Goal: Task Accomplishment & Management: Use online tool/utility

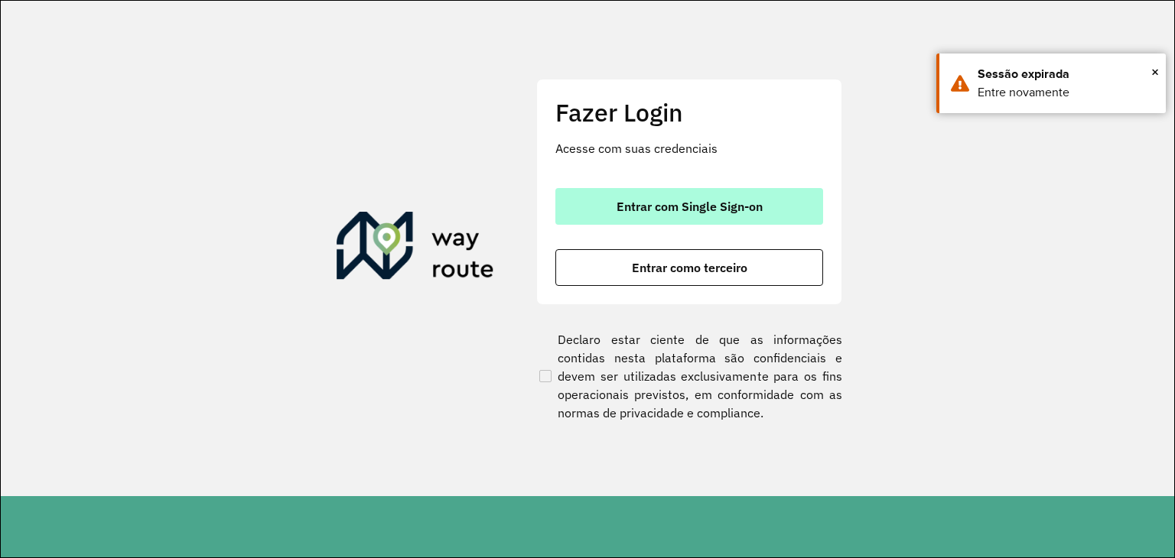
click at [617, 203] on span "Entrar com Single Sign-on" at bounding box center [690, 206] width 146 height 12
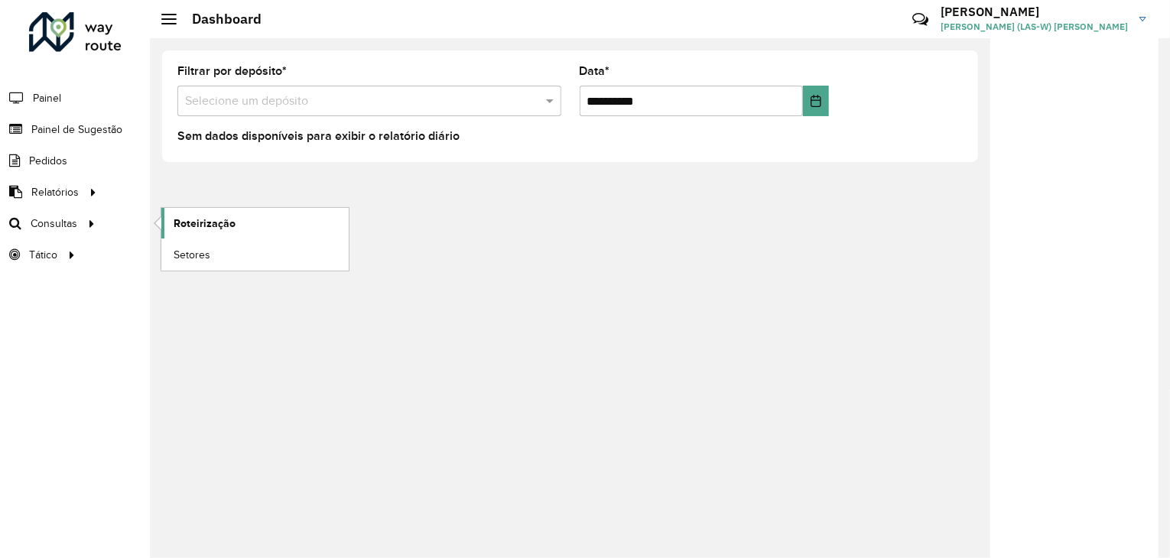
click at [165, 222] on link "Roteirização" at bounding box center [254, 223] width 187 height 31
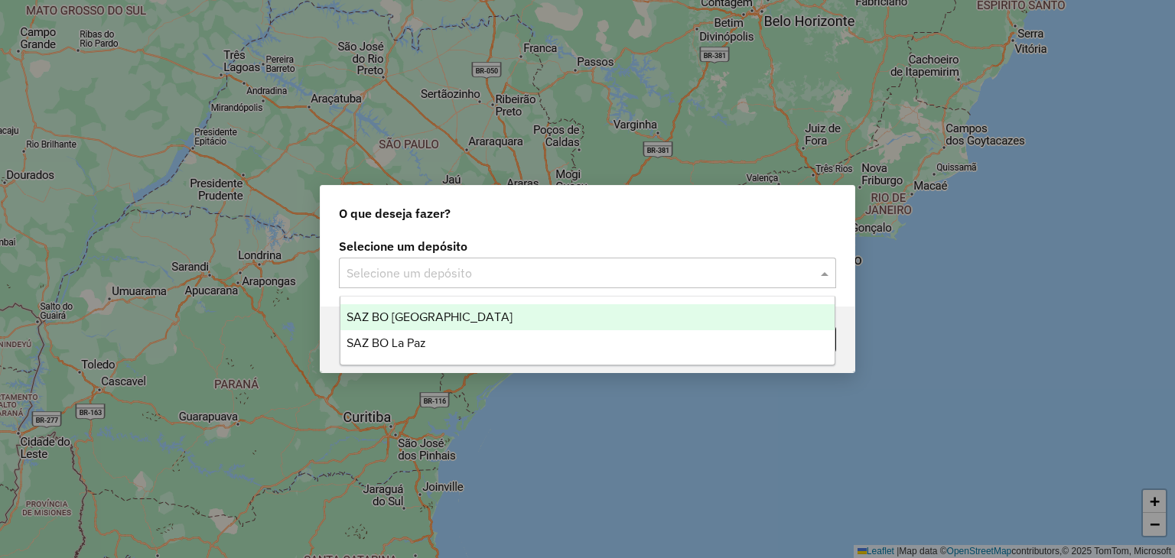
click at [474, 275] on input "text" at bounding box center [572, 274] width 451 height 18
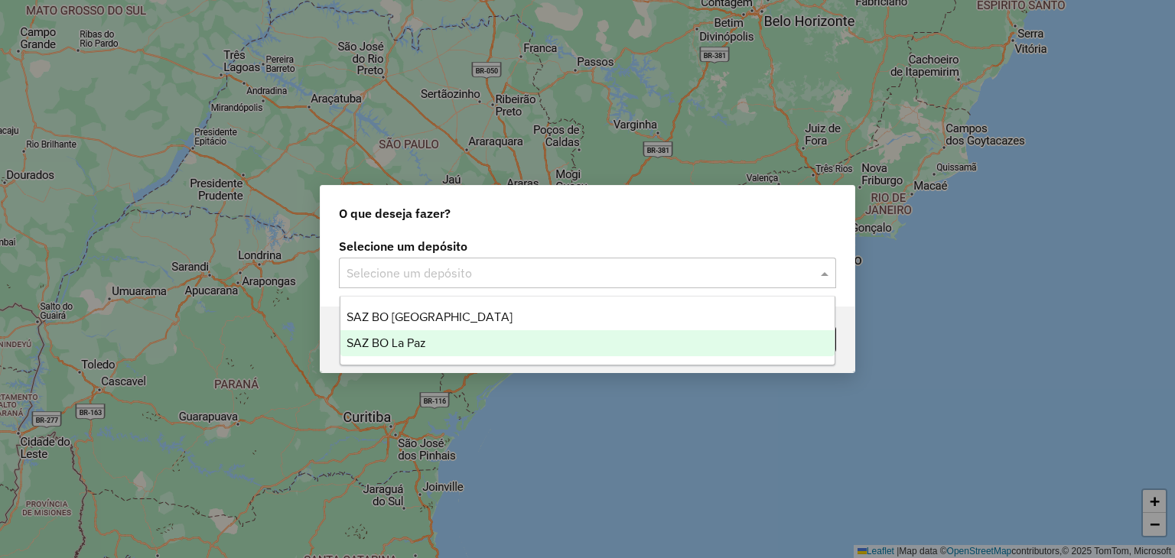
click at [425, 338] on span "SAZ BO La Paz" at bounding box center [387, 343] width 80 height 13
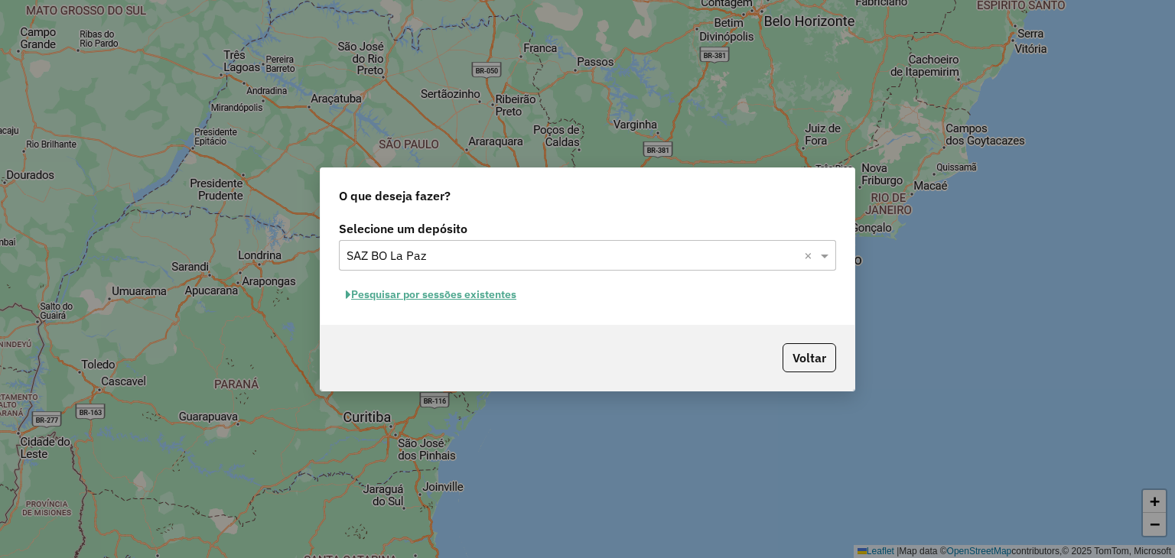
click at [495, 295] on button "Pesquisar por sessões existentes" at bounding box center [431, 295] width 184 height 24
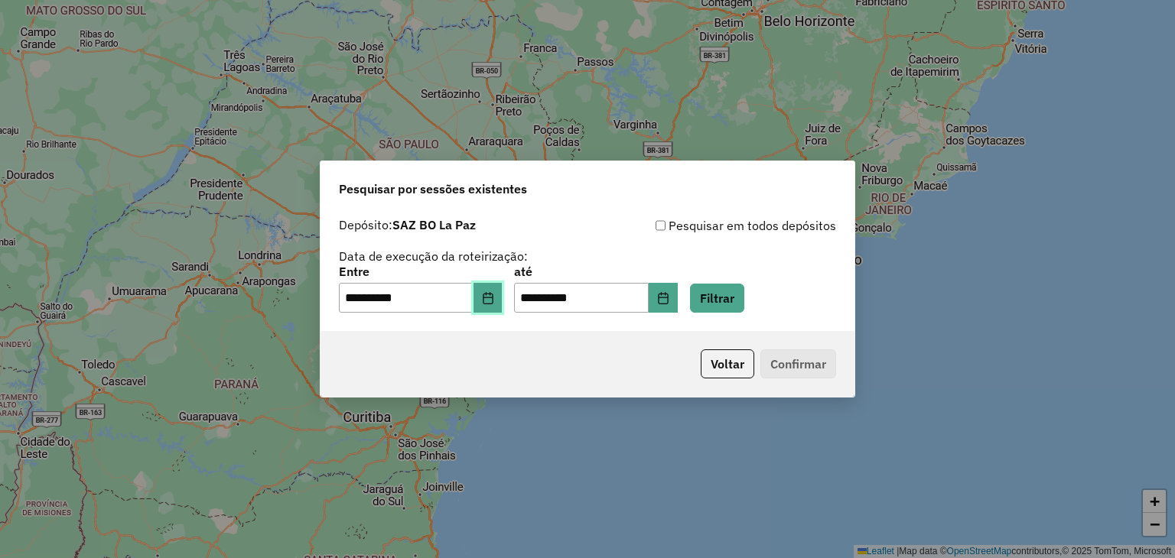
click at [493, 307] on button "Choose Date" at bounding box center [488, 298] width 29 height 31
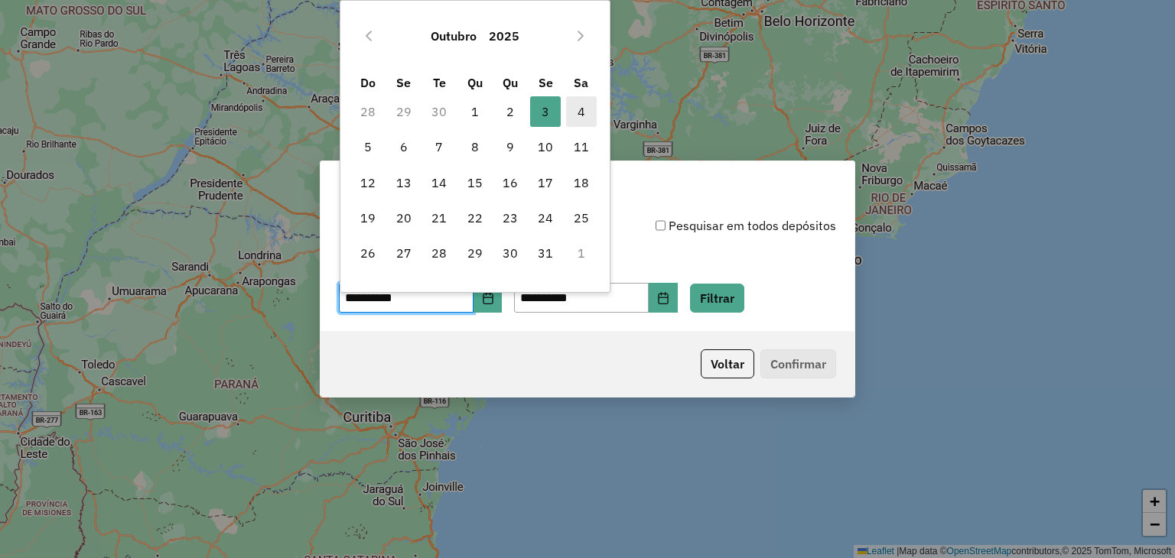
click at [573, 105] on span "4" at bounding box center [581, 111] width 31 height 31
type input "**********"
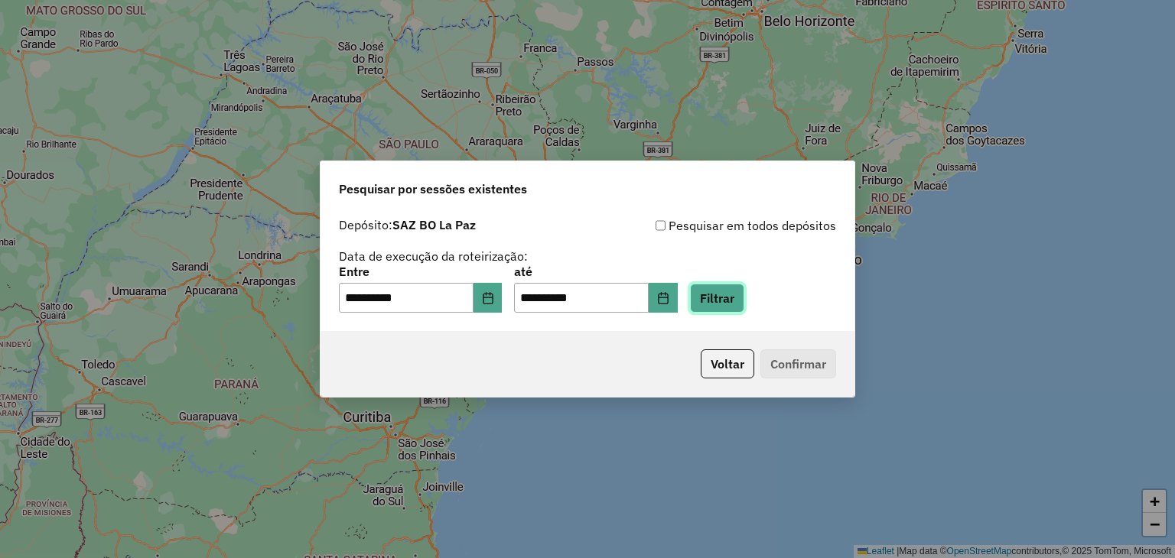
click at [744, 304] on button "Filtrar" at bounding box center [717, 298] width 54 height 29
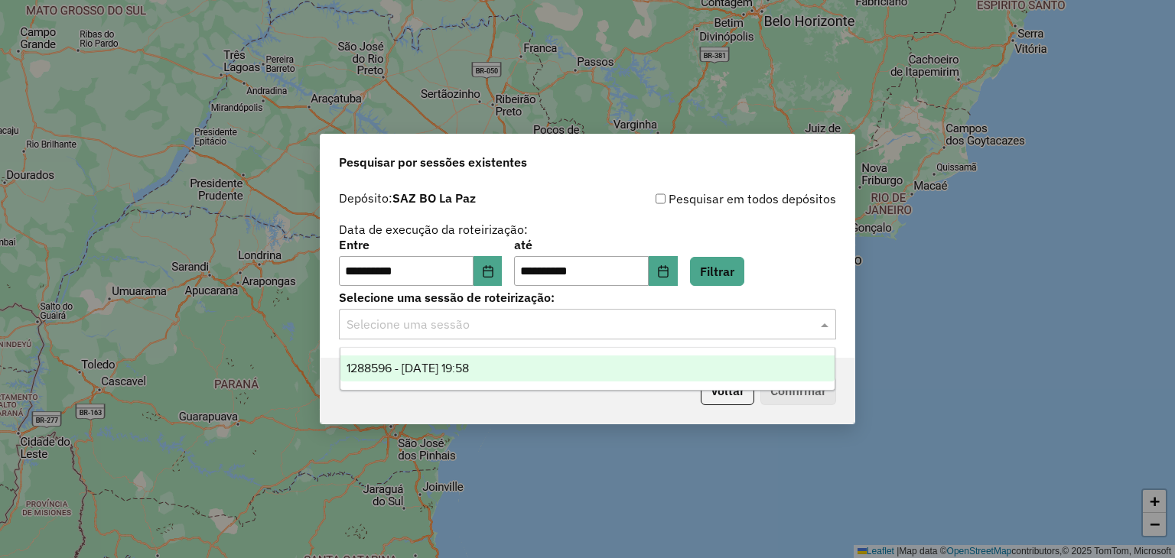
click at [693, 330] on input "text" at bounding box center [572, 325] width 451 height 18
click at [606, 362] on div "1288596 - 04/10/2025 19:58" at bounding box center [587, 369] width 495 height 26
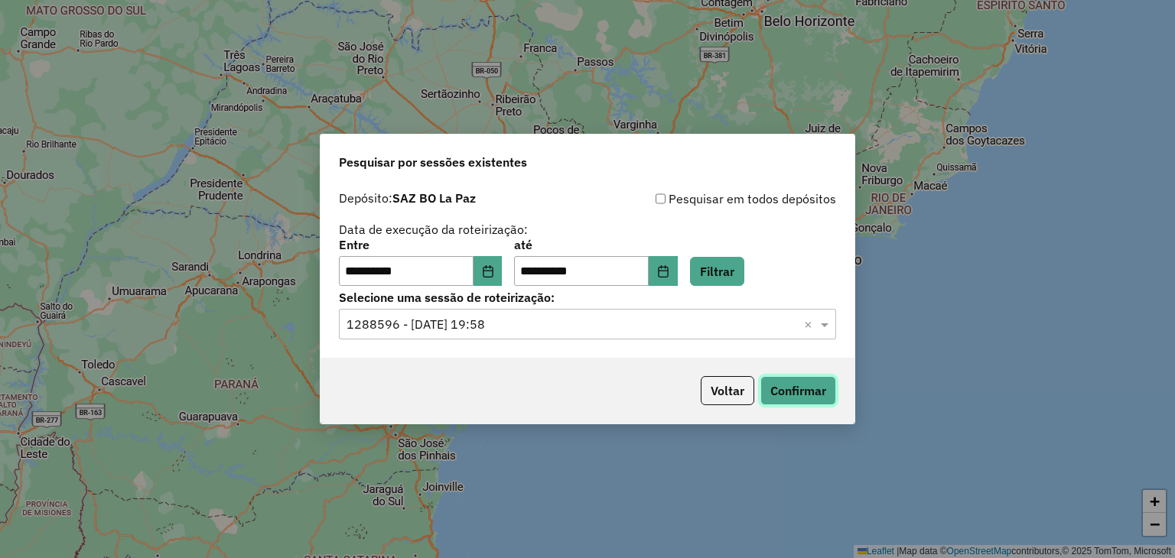
click at [789, 379] on button "Confirmar" at bounding box center [798, 390] width 76 height 29
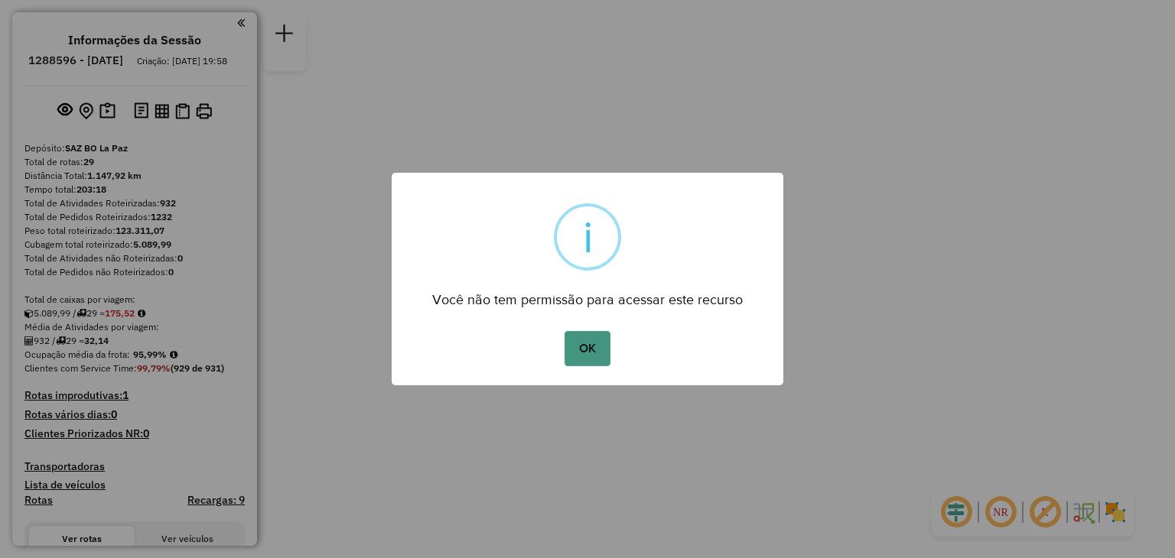
click at [588, 343] on button "OK" at bounding box center [587, 348] width 45 height 35
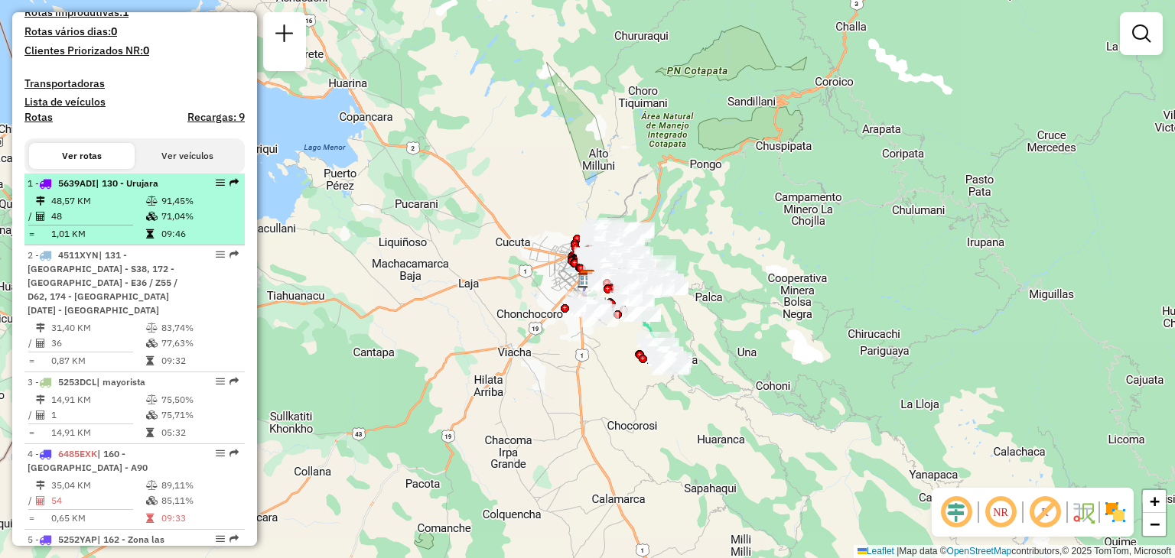
scroll to position [384, 0]
select select "**********"
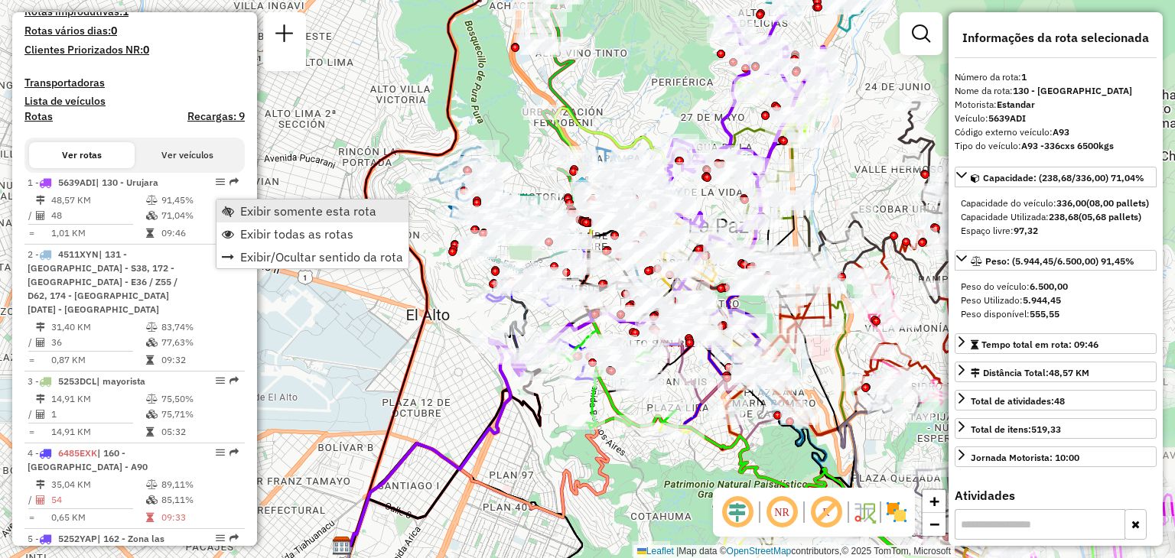
click at [259, 207] on span "Exibir somente esta rota" at bounding box center [308, 211] width 136 height 12
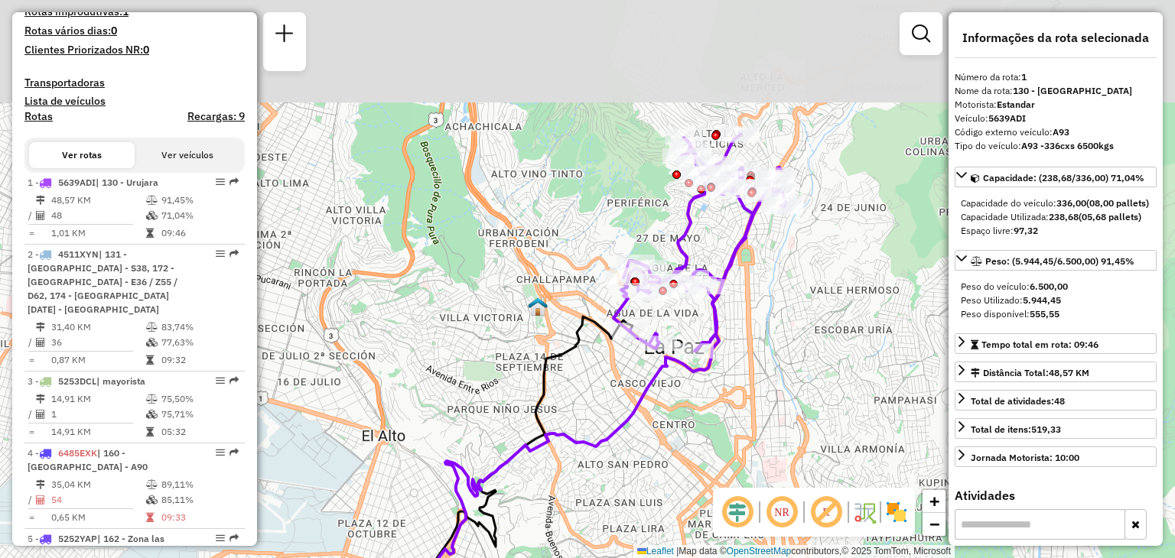
drag, startPoint x: 566, startPoint y: 186, endPoint x: 518, endPoint y: 308, distance: 131.5
click at [518, 308] on div "Janela de atendimento Grade de atendimento Capacidade Transportadoras Veículos …" at bounding box center [587, 279] width 1175 height 558
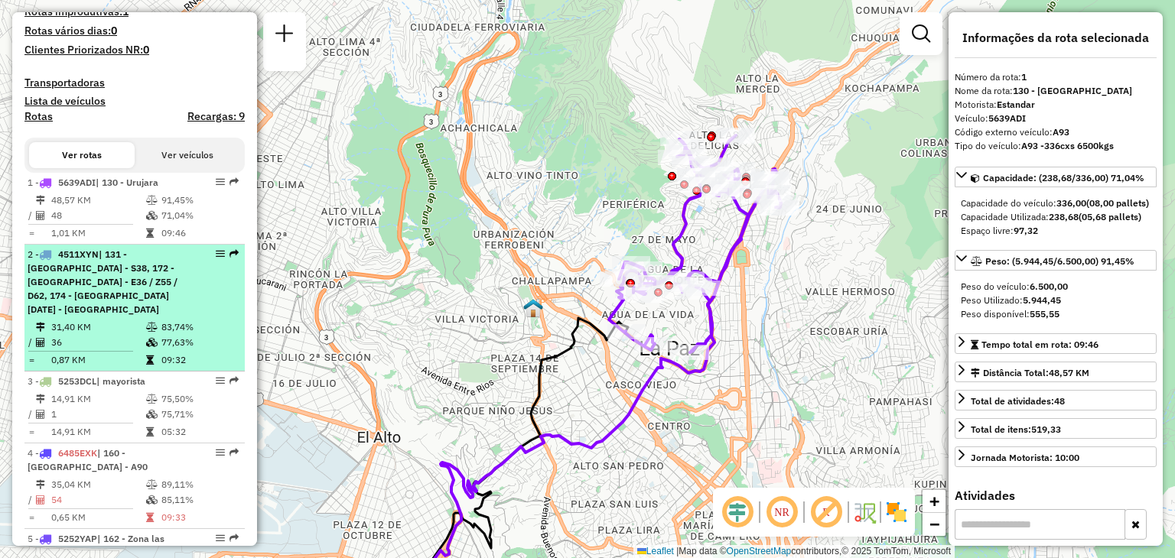
click at [113, 307] on span "| 131 - [GEOGRAPHIC_DATA] - S38, 172 - [GEOGRAPHIC_DATA] - E36 / Z55 / D62, 174…" at bounding box center [103, 282] width 150 height 67
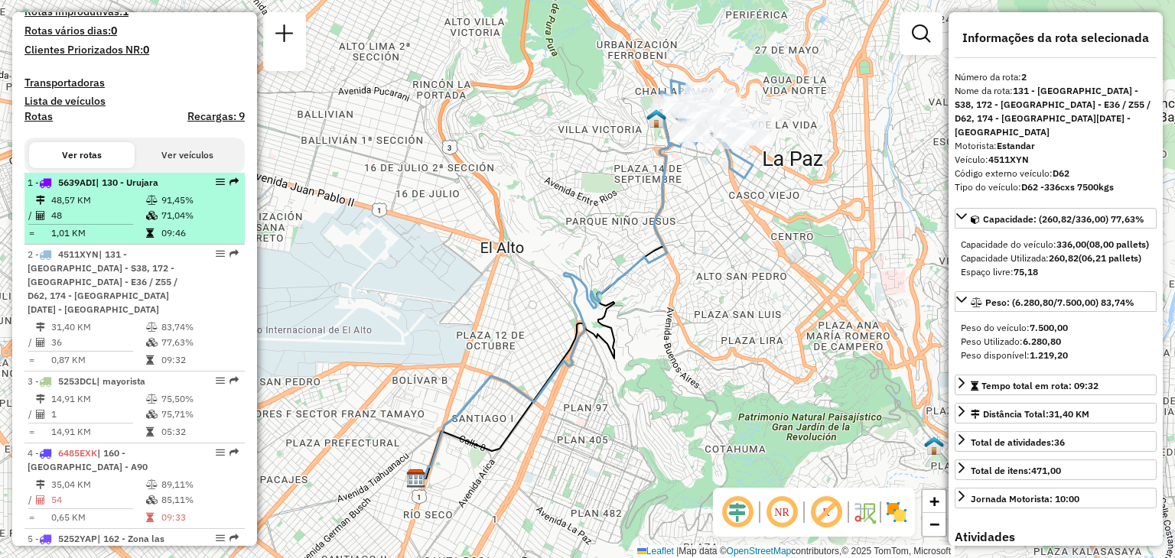
click at [112, 190] on div "1 - 5639ADI | 130 - [GEOGRAPHIC_DATA]" at bounding box center [109, 183] width 162 height 14
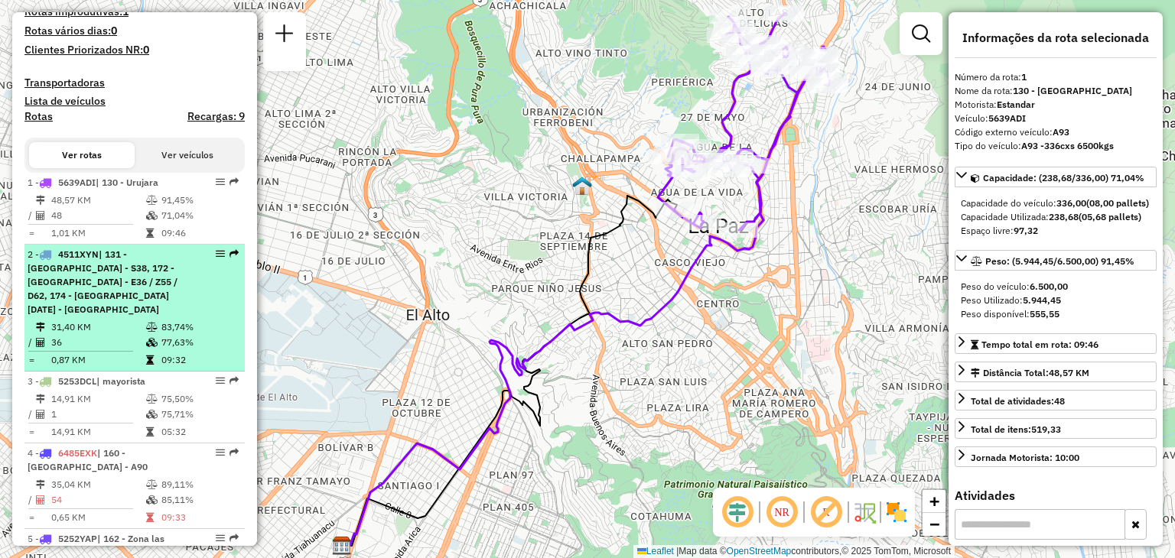
click at [107, 291] on span "| 131 - [GEOGRAPHIC_DATA] - S38, 172 - [GEOGRAPHIC_DATA] - E36 / Z55 / D62, 174…" at bounding box center [103, 282] width 150 height 67
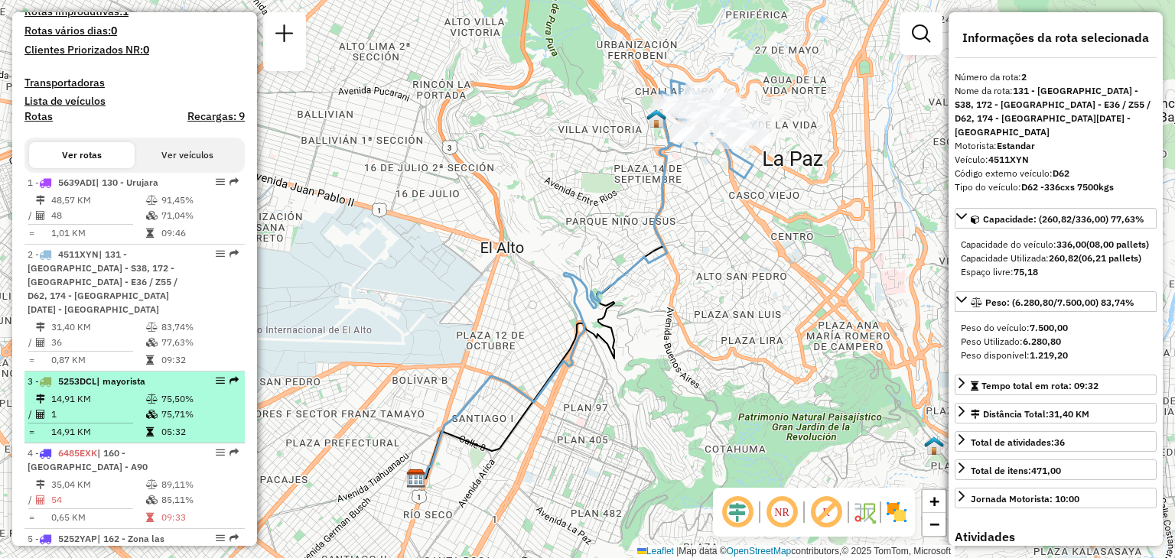
click at [112, 407] on td "14,91 KM" at bounding box center [97, 399] width 95 height 15
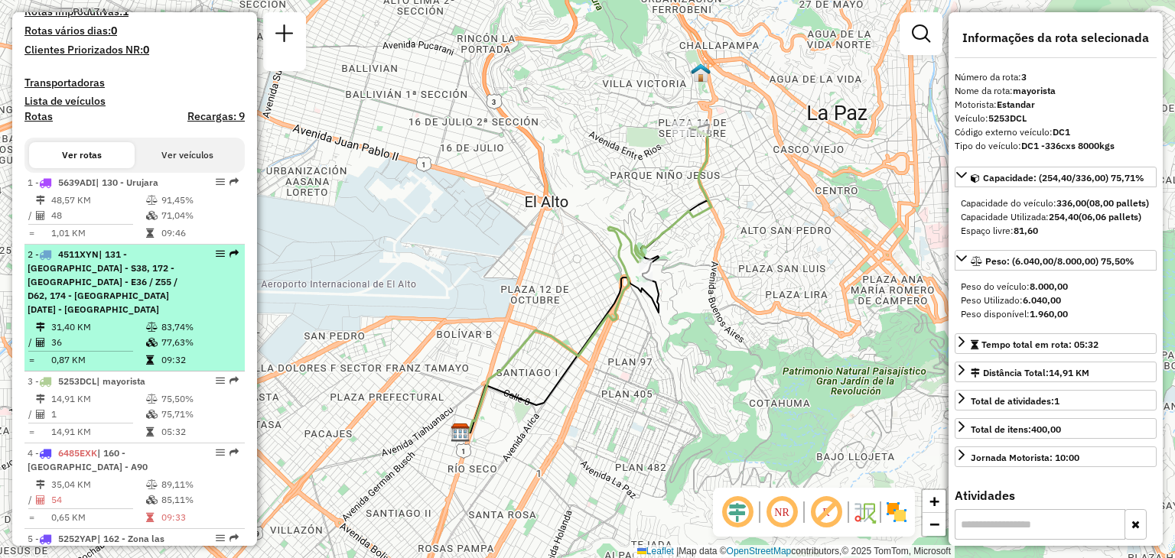
click at [110, 335] on td "31,40 KM" at bounding box center [97, 327] width 95 height 15
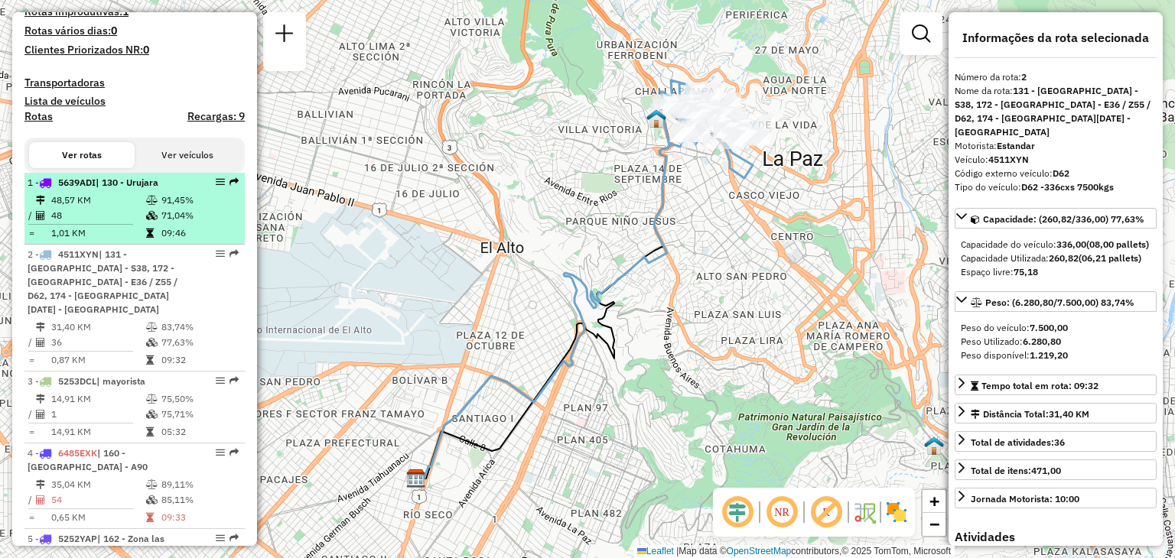
click at [116, 223] on td "48" at bounding box center [97, 215] width 95 height 15
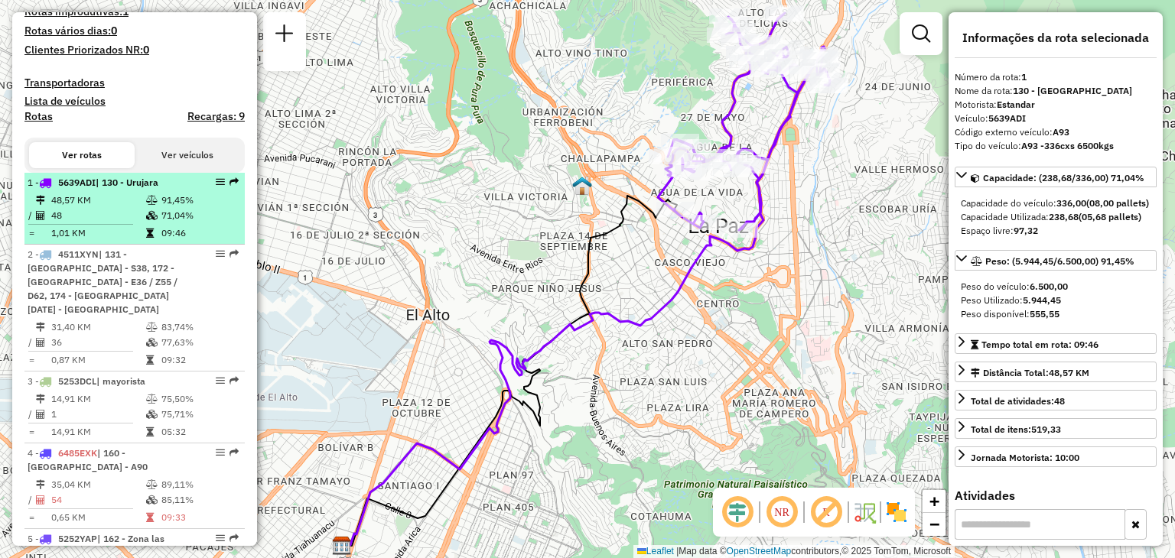
click at [102, 206] on td "48,57 KM" at bounding box center [97, 200] width 95 height 15
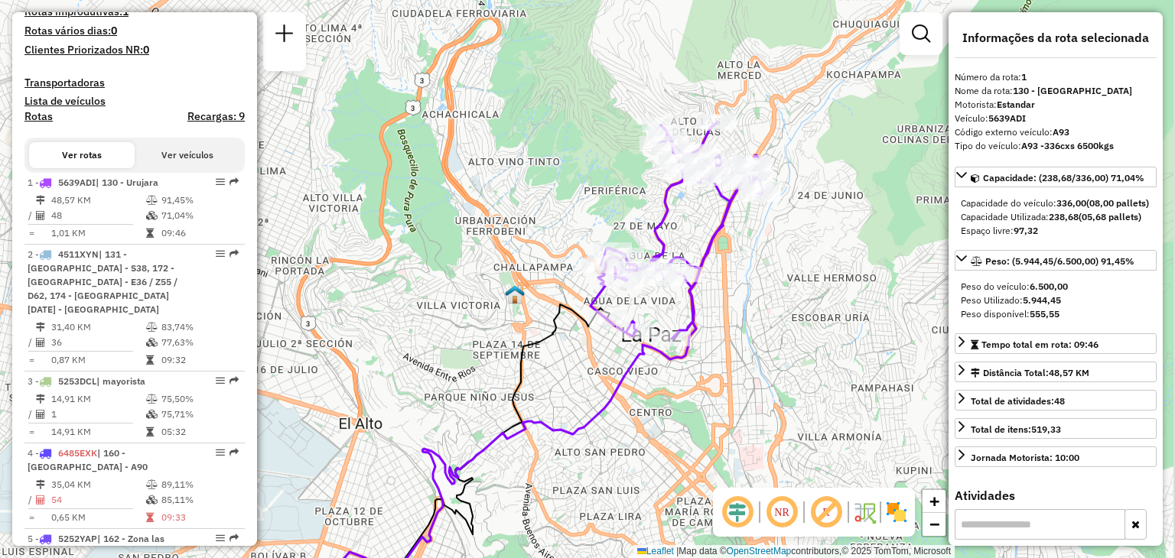
drag, startPoint x: 581, startPoint y: 181, endPoint x: 511, endPoint y: 291, distance: 130.7
click at [511, 291] on img at bounding box center [515, 295] width 20 height 20
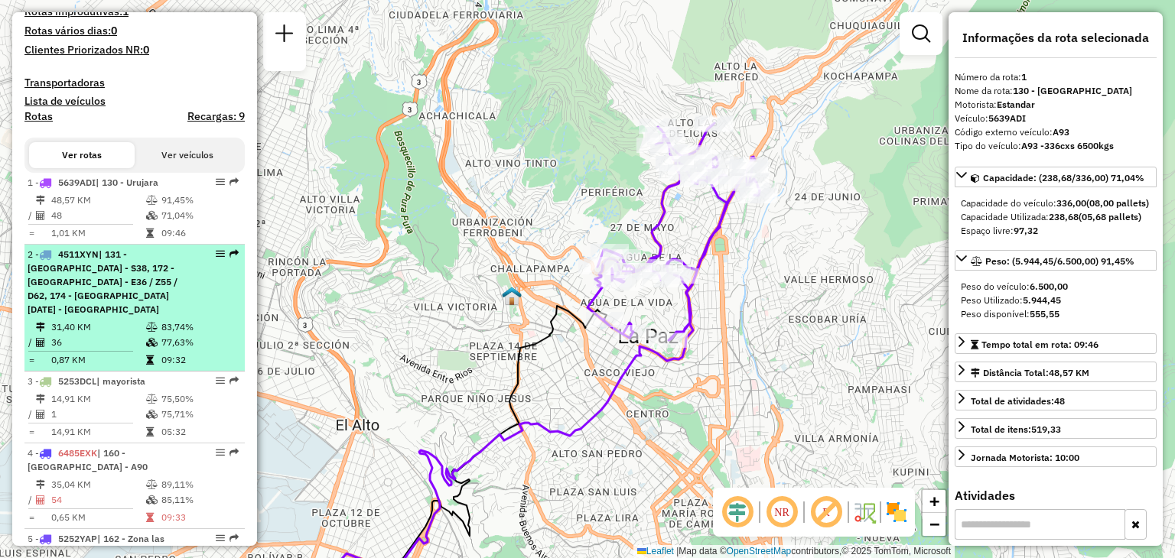
click at [146, 332] on icon at bounding box center [151, 327] width 11 height 9
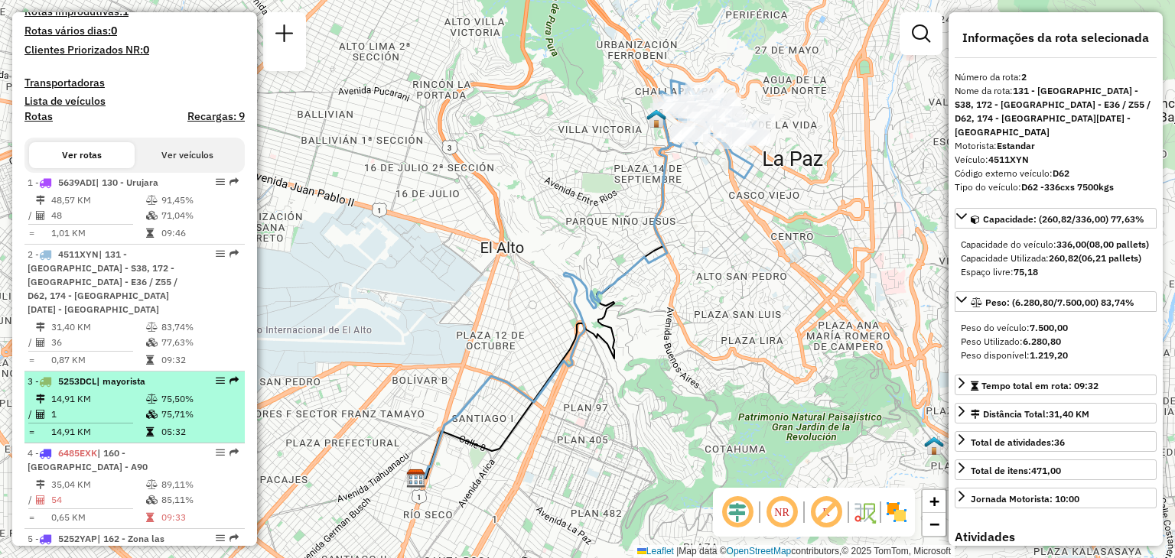
click at [88, 403] on li "3 - 5253DCL | mayorista 14,91 KM 75,50% / 1 75,71% = 14,91 KM 05:32" at bounding box center [134, 408] width 220 height 72
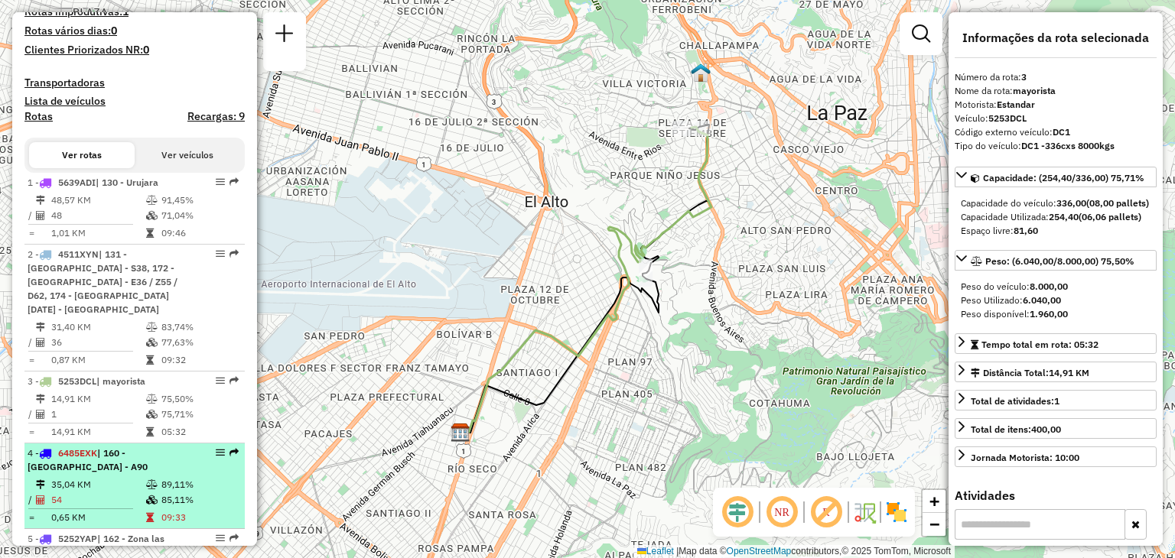
click at [79, 493] on td "35,04 KM" at bounding box center [97, 484] width 95 height 15
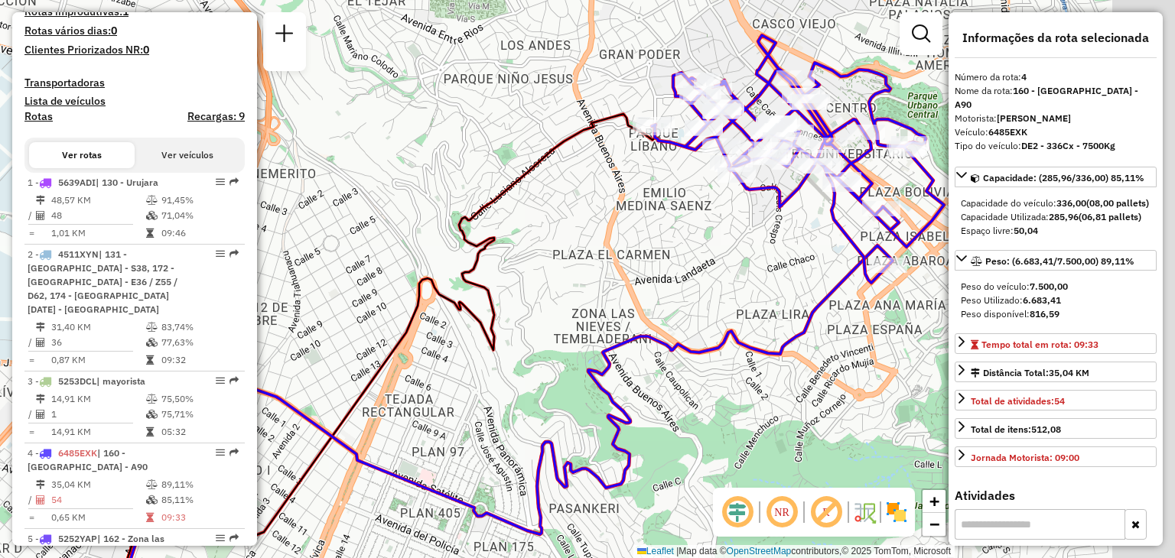
drag, startPoint x: 658, startPoint y: 230, endPoint x: 576, endPoint y: 271, distance: 91.3
click at [576, 271] on div "Janela de atendimento Grade de atendimento Capacidade Transportadoras Veículos …" at bounding box center [587, 279] width 1175 height 558
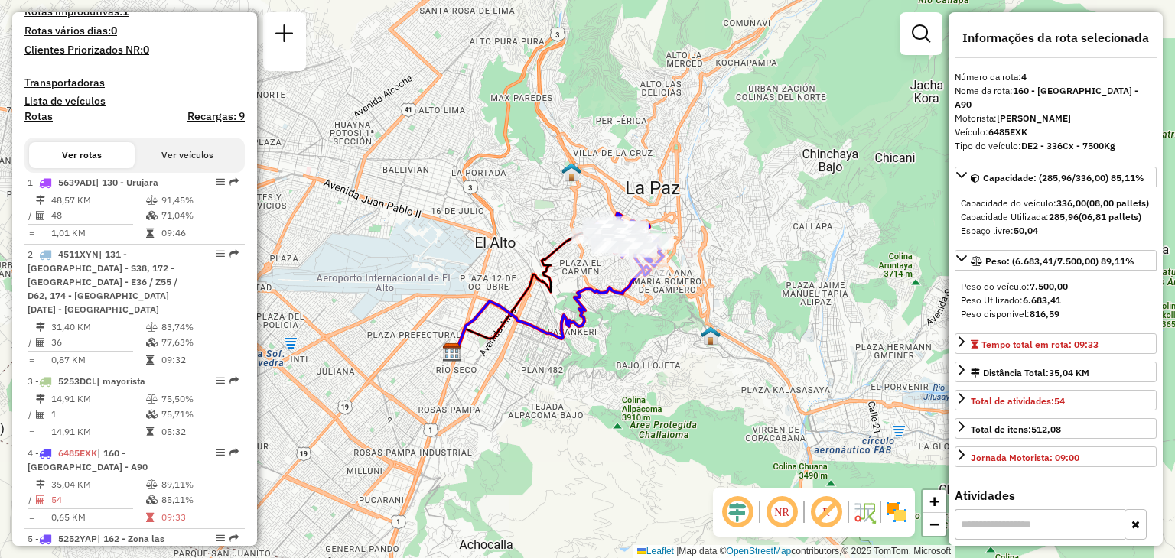
click at [598, 273] on div "Janela de atendimento Grade de atendimento Capacidade Transportadoras Veículos …" at bounding box center [587, 279] width 1175 height 558
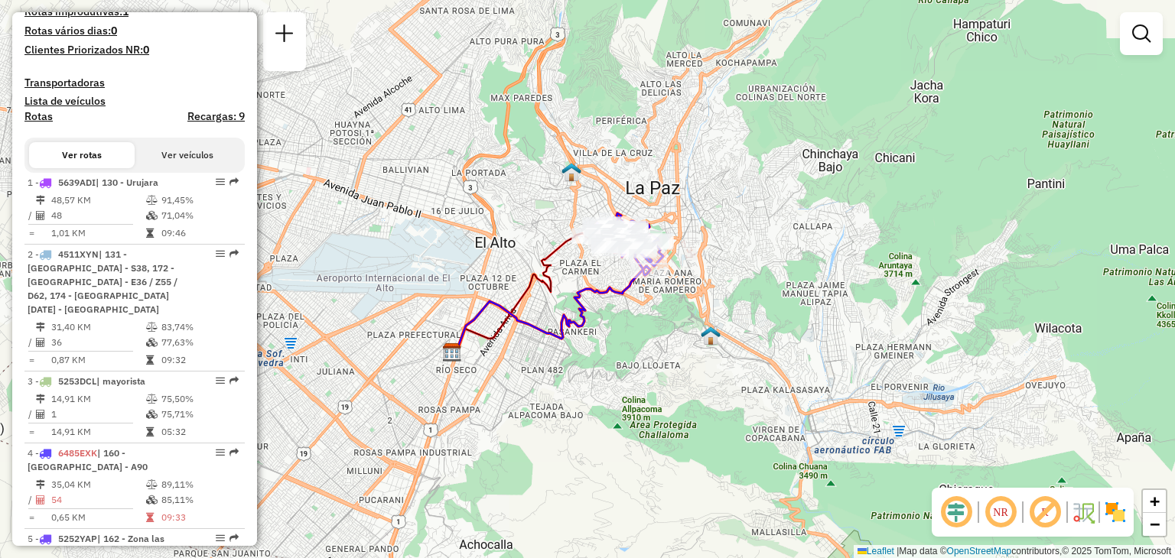
click at [598, 273] on div "Janela de atendimento Grade de atendimento Capacidade Transportadoras Veículos …" at bounding box center [587, 279] width 1175 height 558
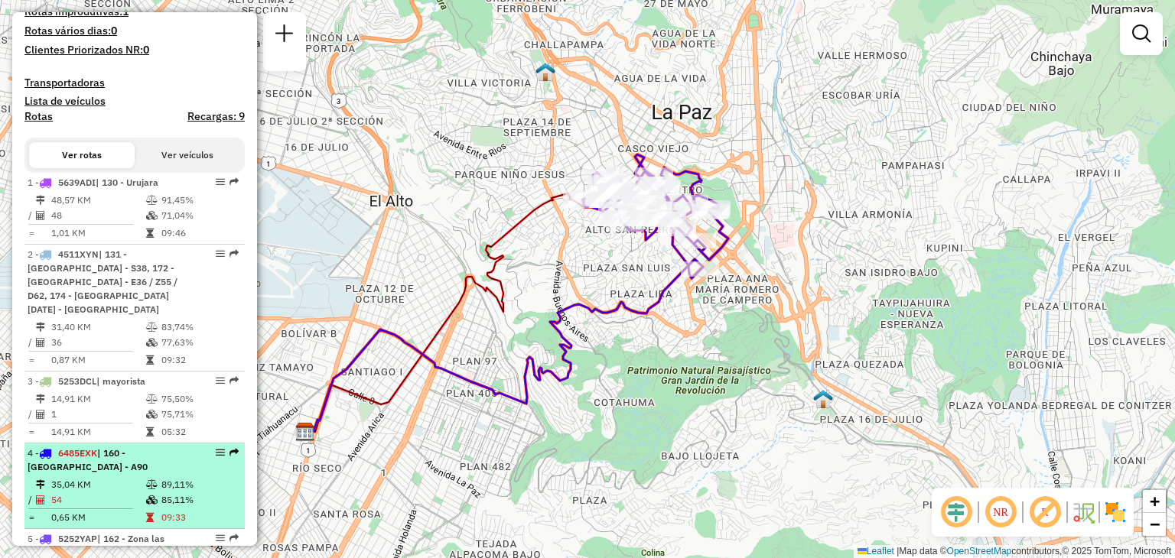
click at [132, 510] on td at bounding box center [87, 509] width 118 height 2
select select "**********"
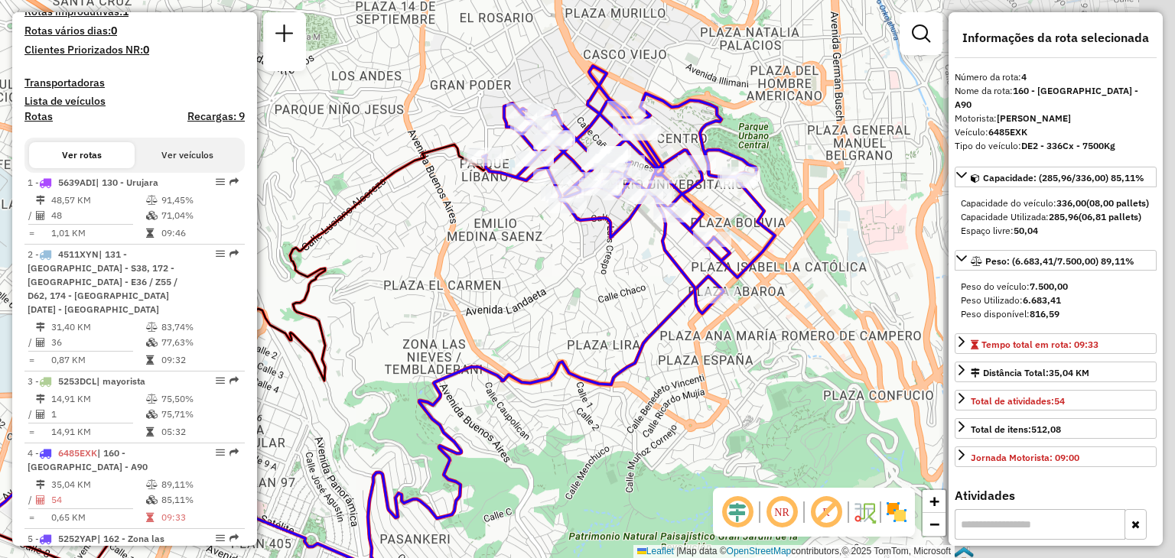
drag, startPoint x: 808, startPoint y: 298, endPoint x: 545, endPoint y: 368, distance: 272.4
click at [545, 368] on div "Janela de atendimento Grade de atendimento Capacidade Transportadoras Veículos …" at bounding box center [587, 279] width 1175 height 558
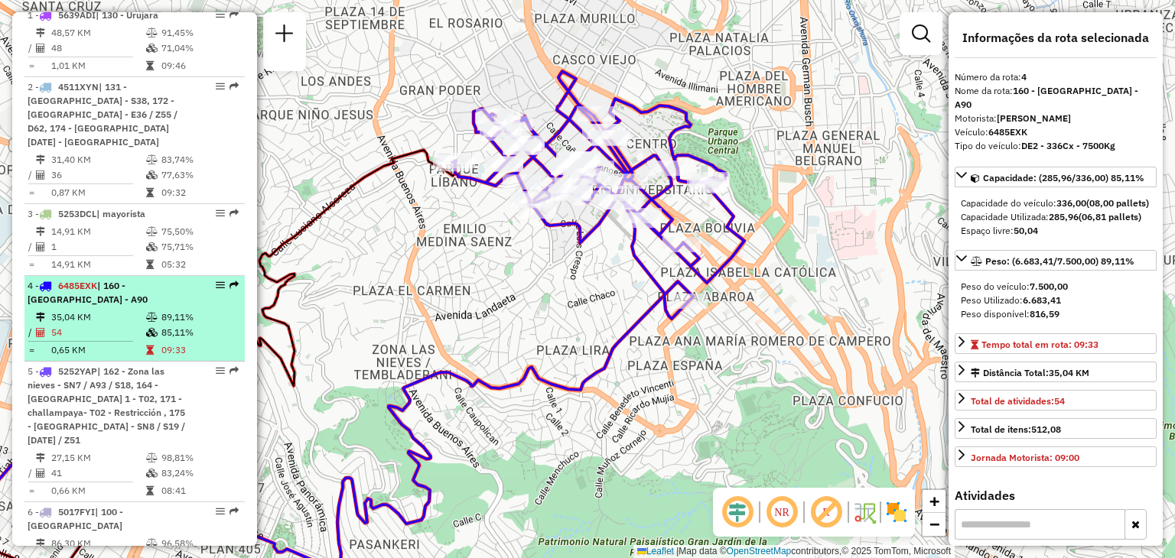
scroll to position [555, 0]
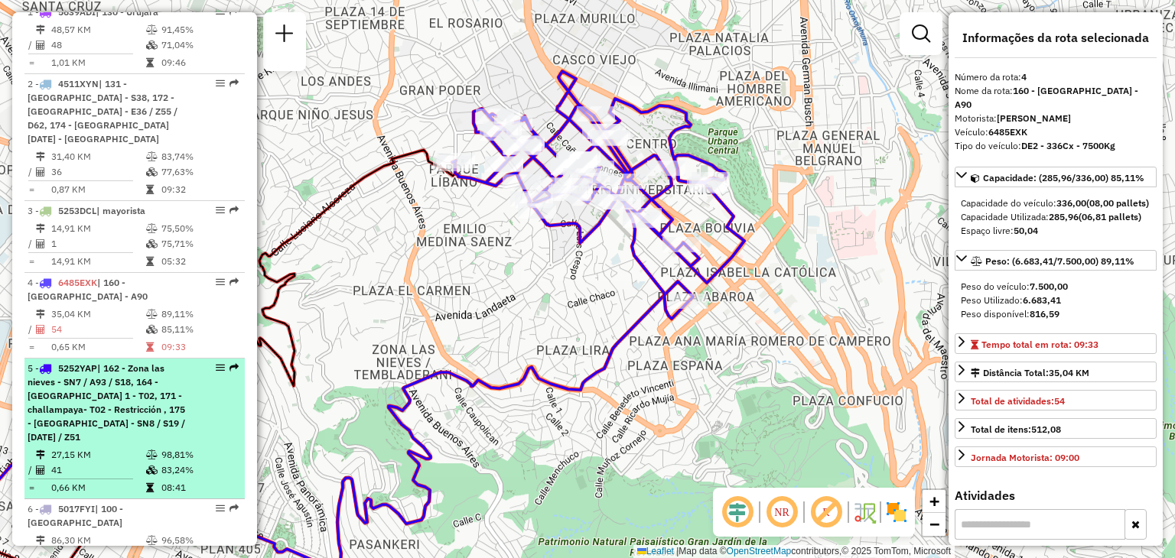
click at [121, 423] on span "| 162 - Zona las nieves - SN7 / A93 / S18, 164 - [GEOGRAPHIC_DATA] 1 - T02, 171…" at bounding box center [107, 403] width 158 height 80
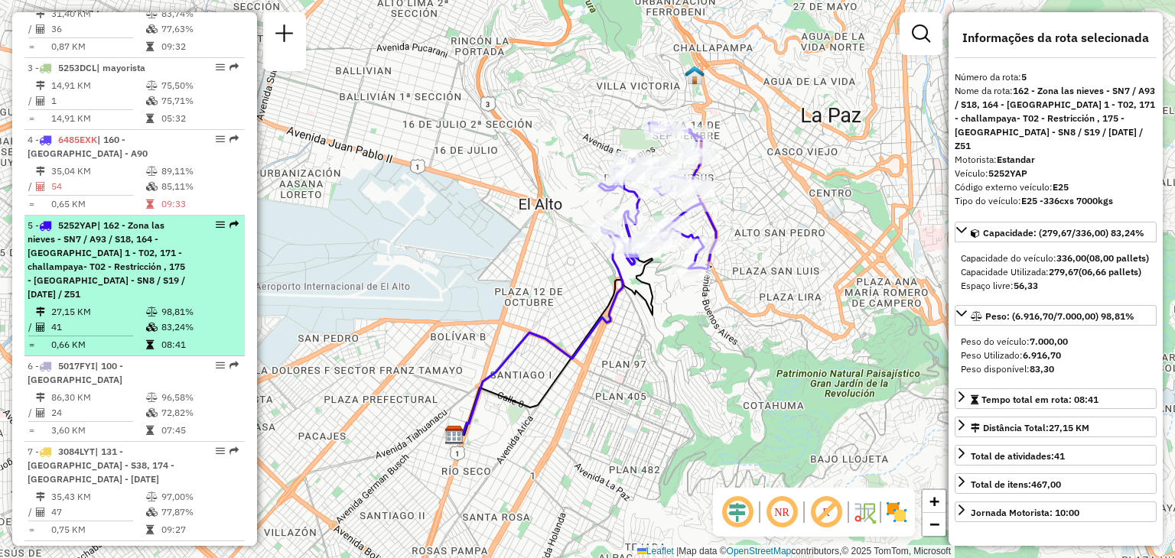
scroll to position [698, 0]
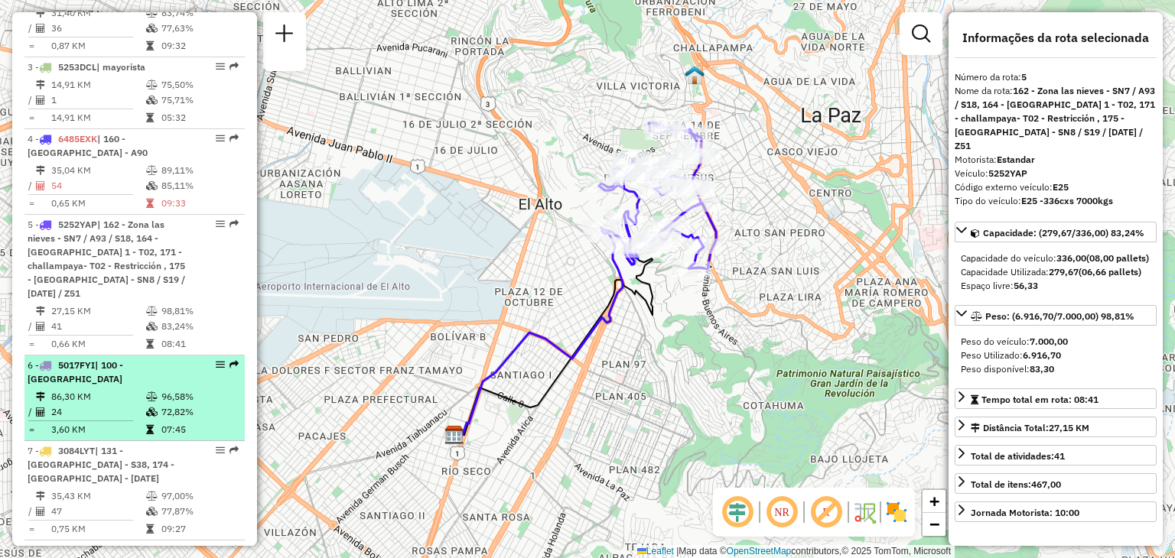
click at [111, 405] on td "24" at bounding box center [97, 412] width 95 height 15
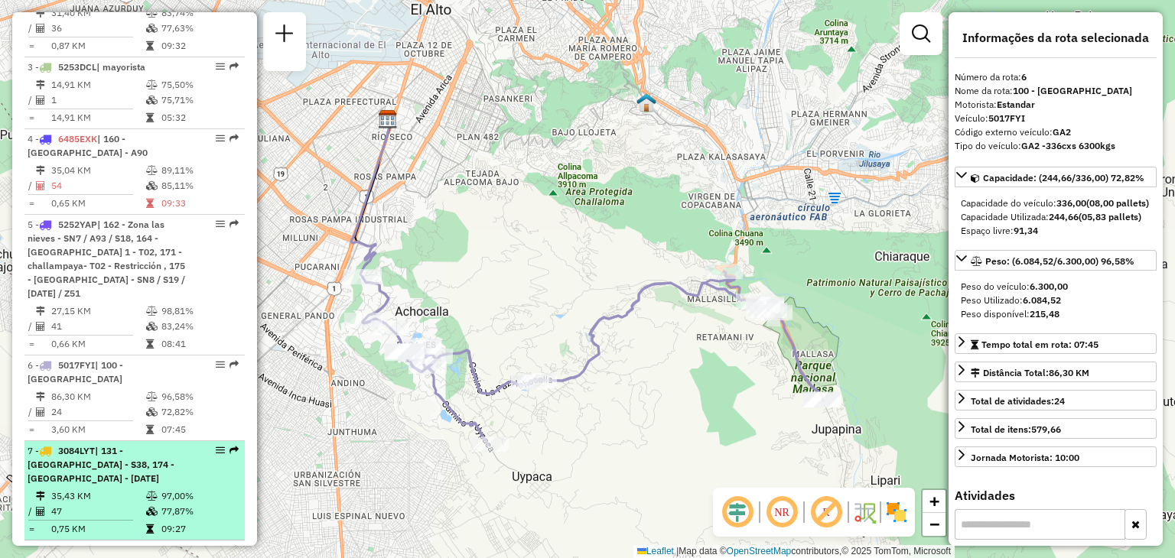
click at [101, 489] on td "35,43 KM" at bounding box center [97, 496] width 95 height 15
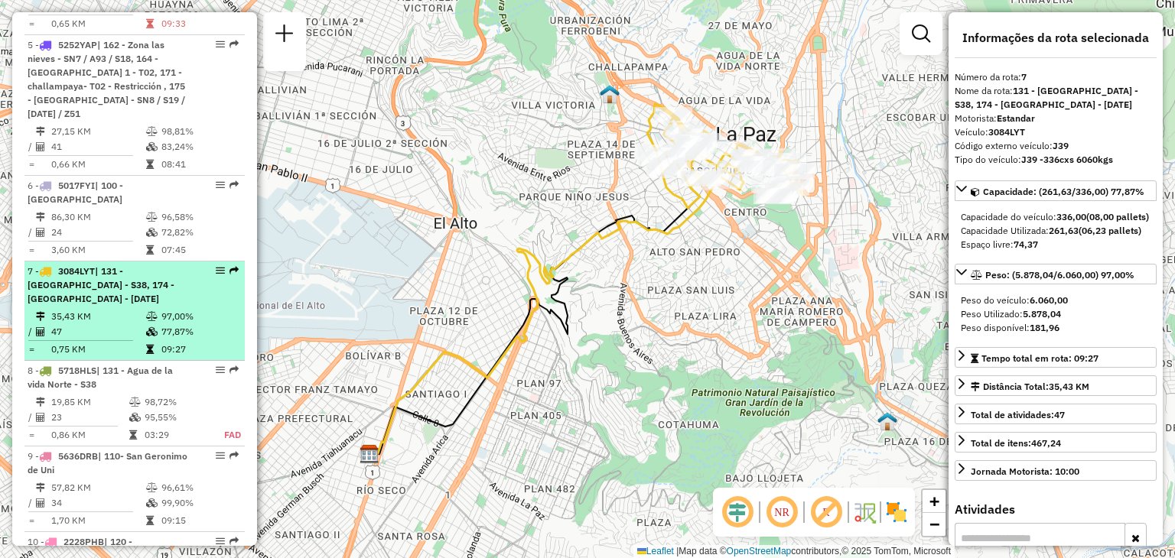
scroll to position [879, 0]
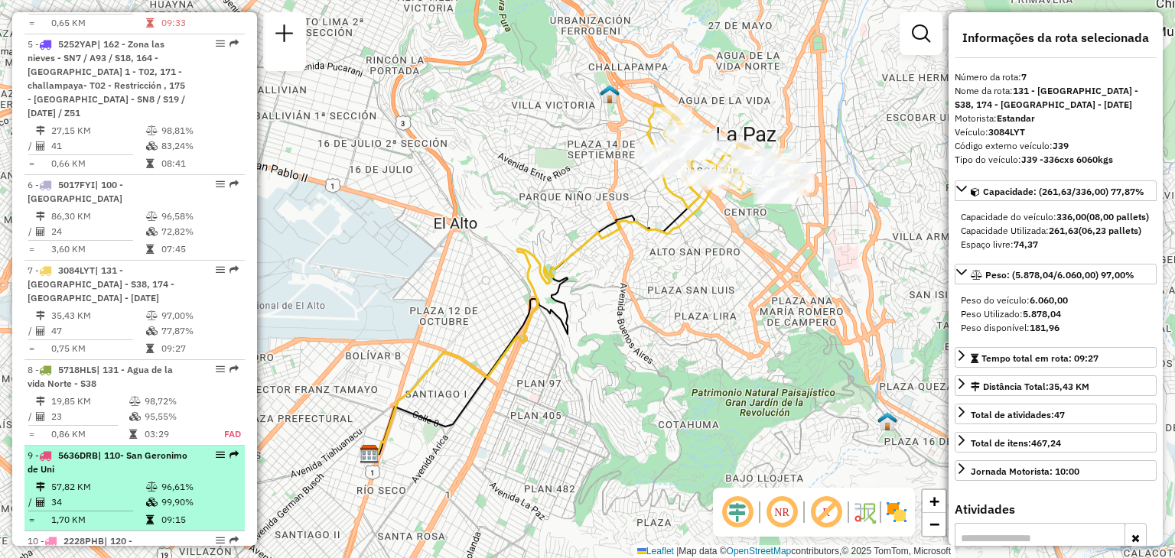
click at [98, 450] on span "5636DRB" at bounding box center [78, 455] width 40 height 11
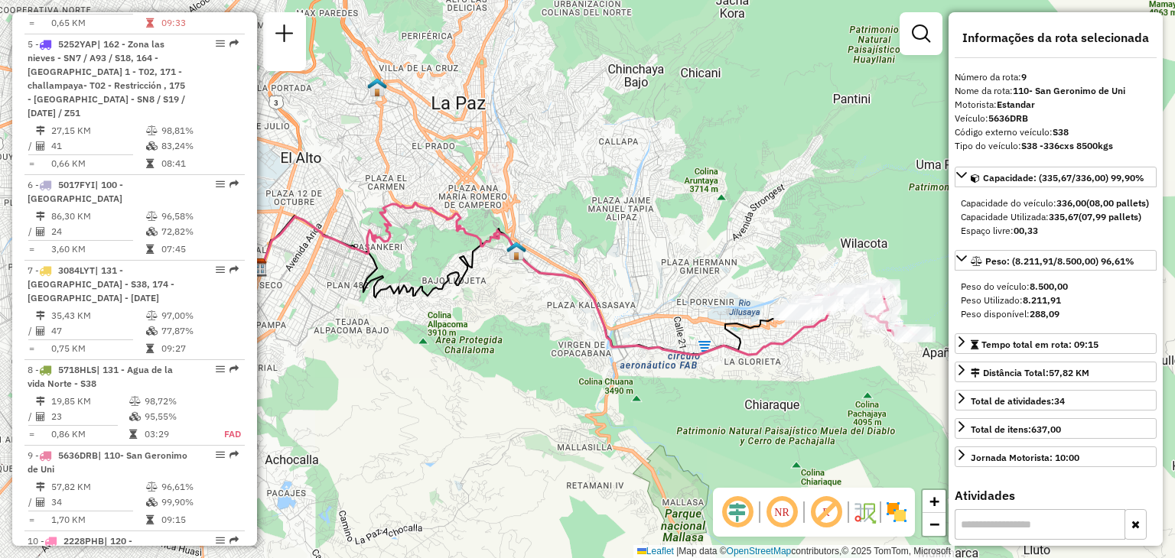
click at [855, 372] on div "Janela de atendimento Grade de atendimento Capacidade Transportadoras Veículos …" at bounding box center [587, 279] width 1175 height 558
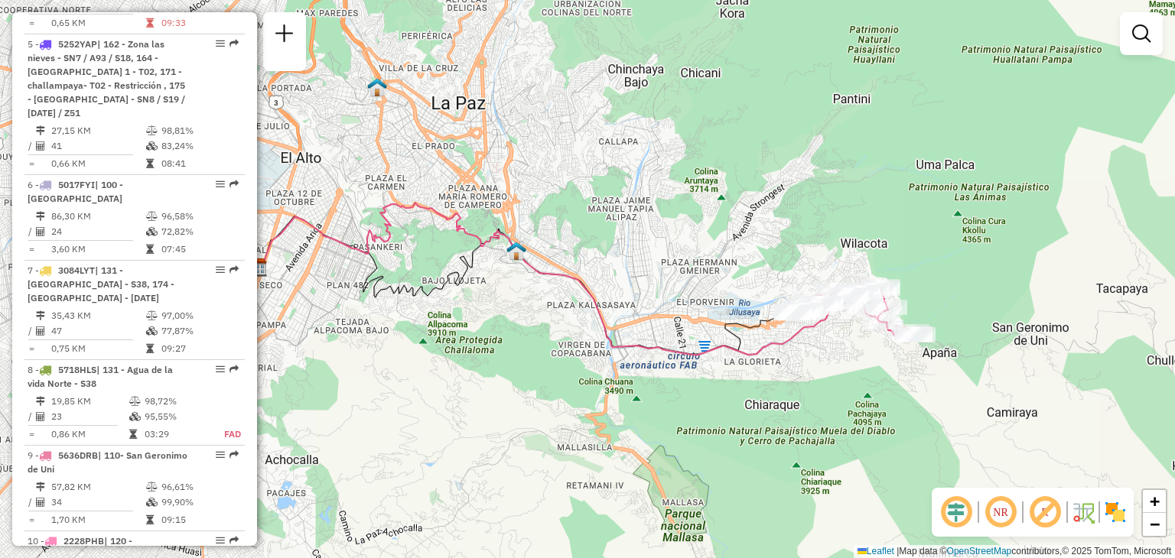
click at [855, 372] on div "Janela de atendimento Grade de atendimento Capacidade Transportadoras Veículos …" at bounding box center [587, 279] width 1175 height 558
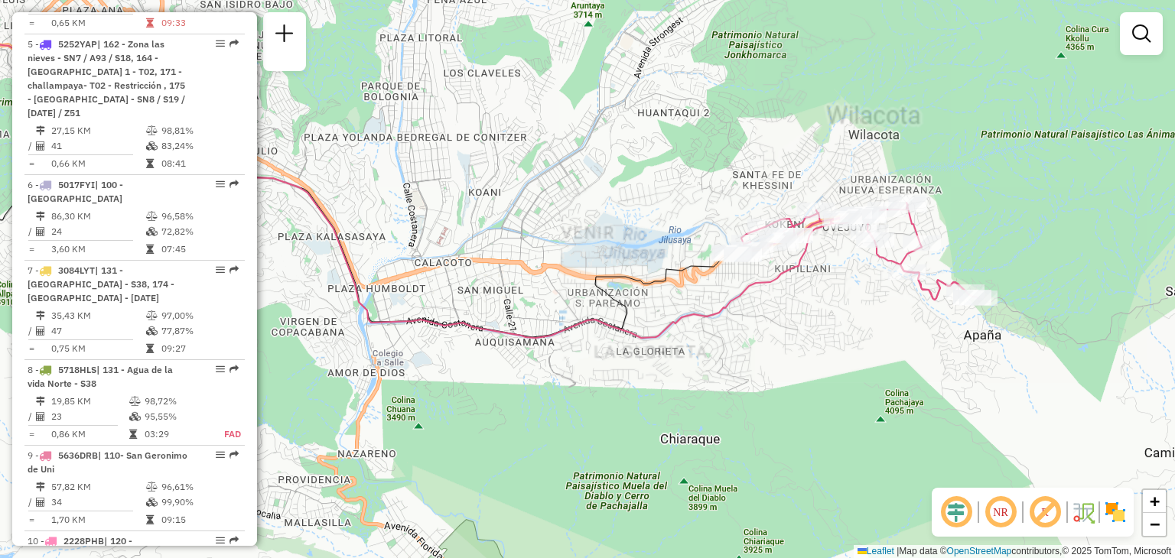
click at [862, 328] on div "Janela de atendimento Grade de atendimento Capacidade Transportadoras Veículos …" at bounding box center [587, 279] width 1175 height 558
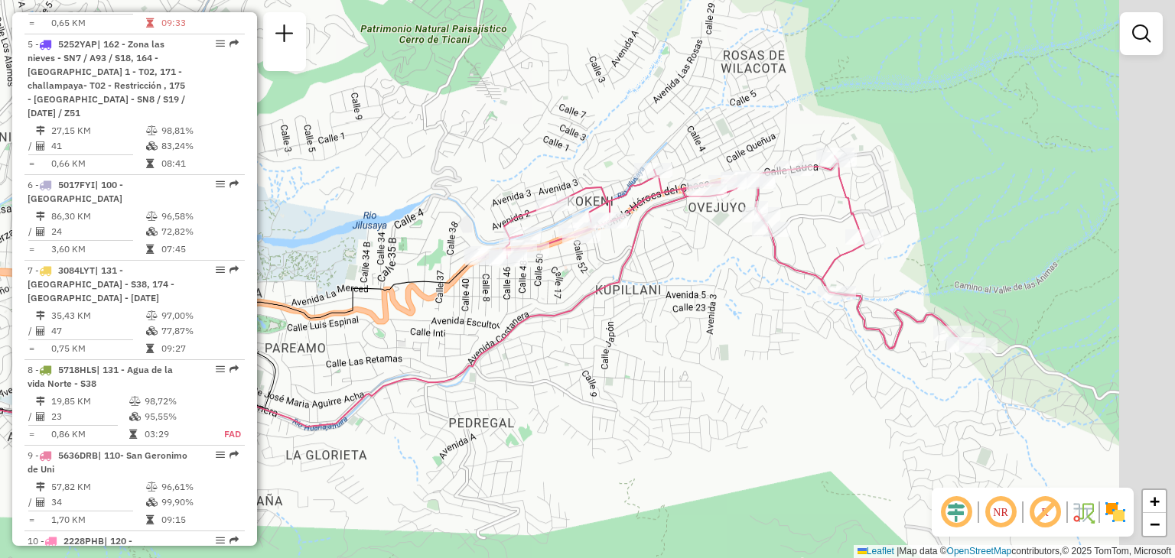
drag, startPoint x: 857, startPoint y: 293, endPoint x: 741, endPoint y: 371, distance: 140.0
click at [741, 371] on div "Janela de atendimento Grade de atendimento Capacidade Transportadoras Veículos …" at bounding box center [587, 279] width 1175 height 558
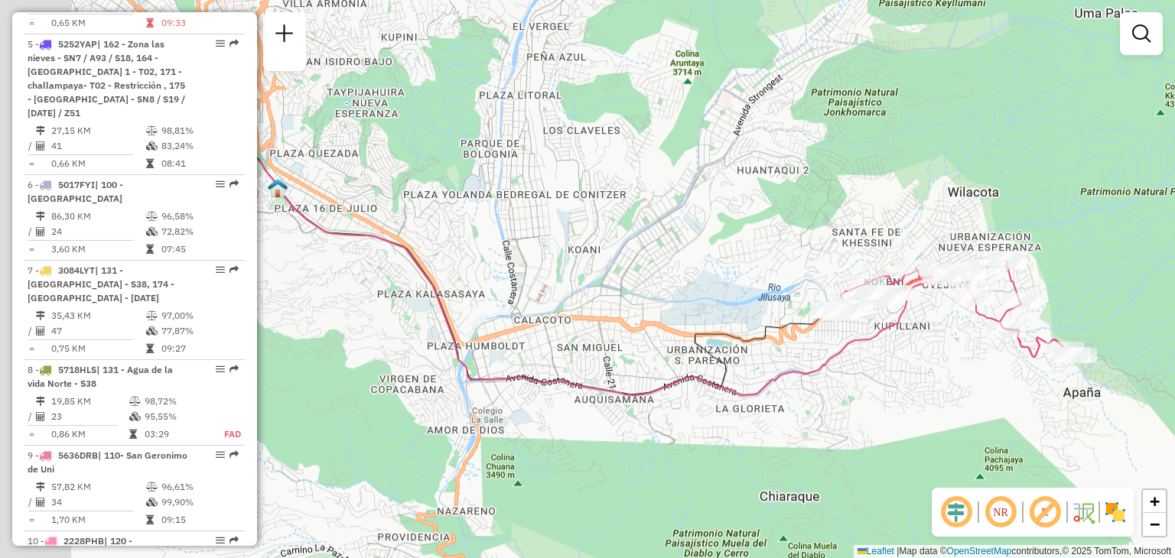
drag, startPoint x: 592, startPoint y: 393, endPoint x: 813, endPoint y: 389, distance: 221.1
click at [813, 389] on div "Janela de atendimento Grade de atendimento Capacidade Transportadoras Veículos …" at bounding box center [587, 279] width 1175 height 558
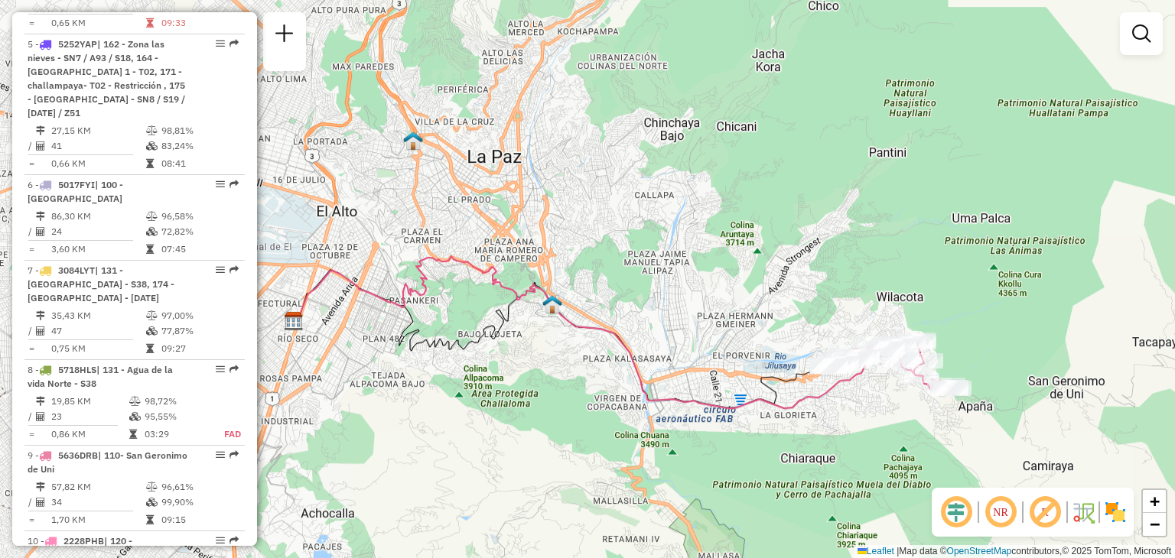
drag, startPoint x: 500, startPoint y: 364, endPoint x: 504, endPoint y: 380, distance: 16.5
click at [504, 380] on div "Janela de atendimento Grade de atendimento Capacidade Transportadoras Veículos …" at bounding box center [587, 279] width 1175 height 558
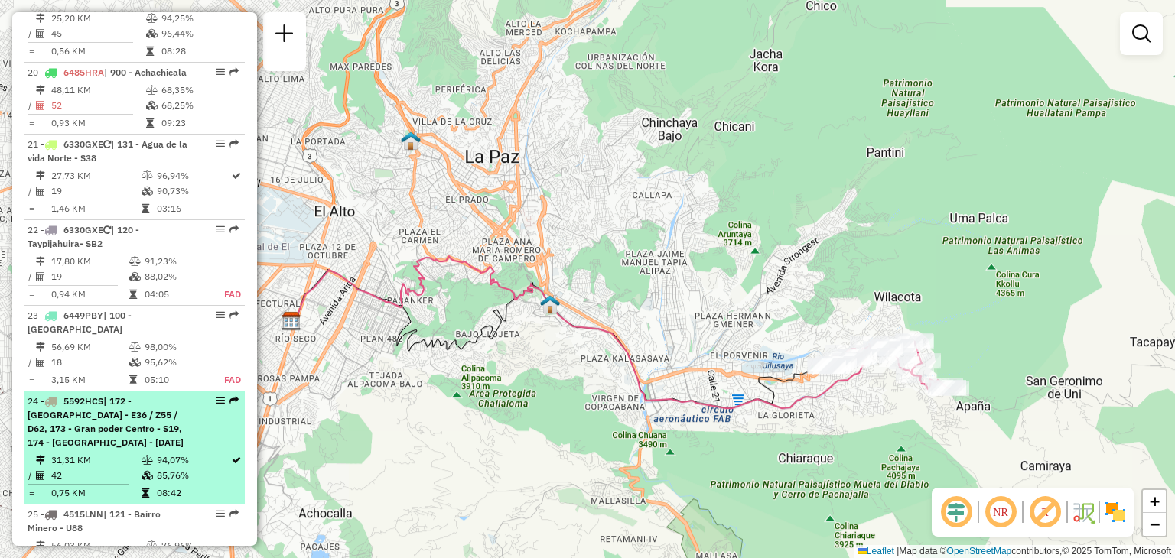
scroll to position [2424, 0]
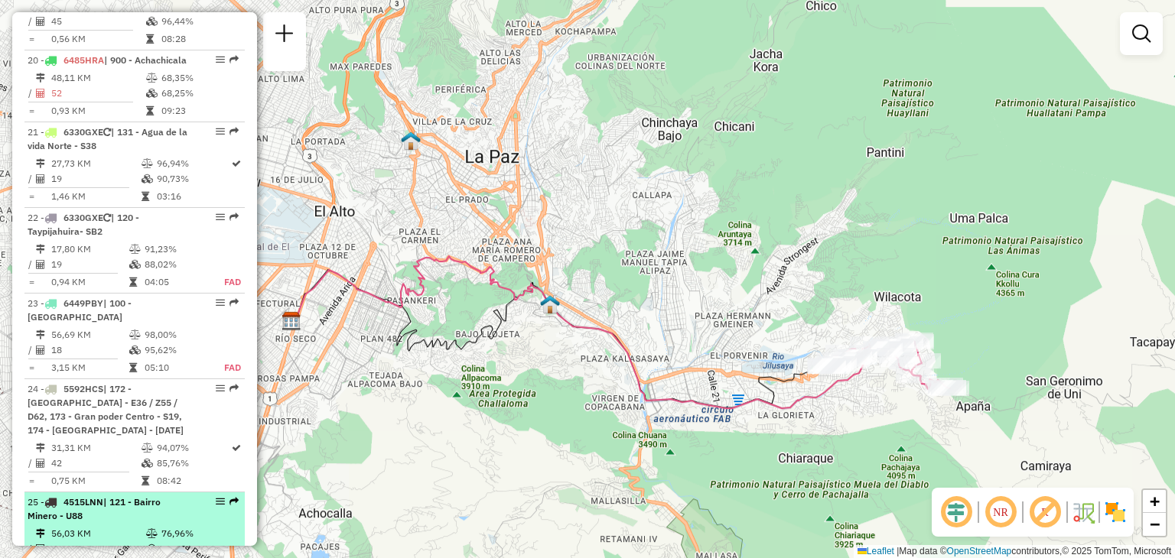
click at [119, 526] on td "56,03 KM" at bounding box center [97, 533] width 95 height 15
select select "**********"
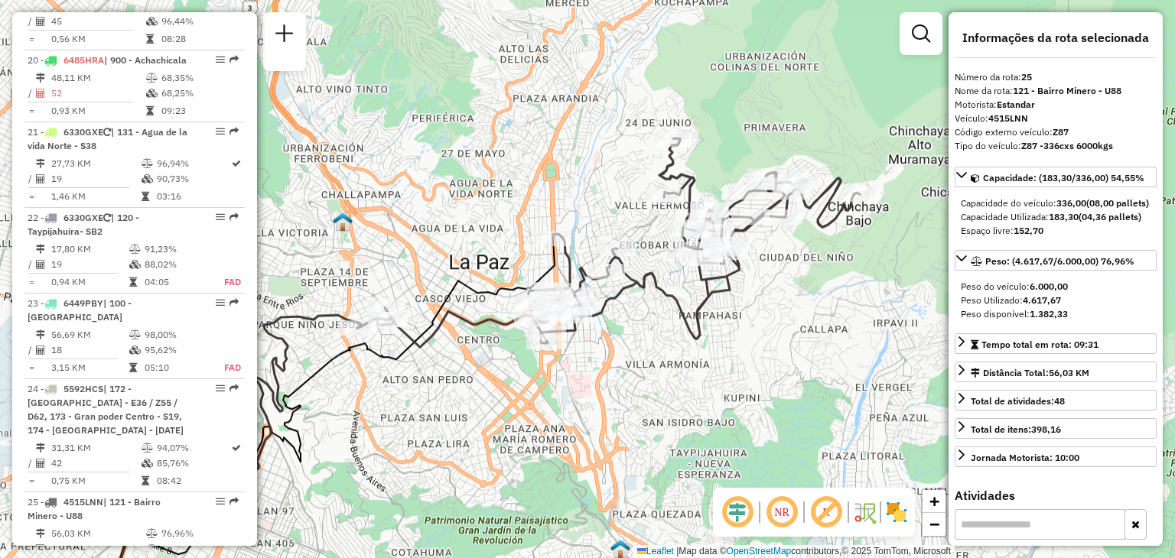
drag, startPoint x: 627, startPoint y: 307, endPoint x: 522, endPoint y: 387, distance: 132.0
click at [522, 387] on div "Janela de atendimento Grade de atendimento Capacidade Transportadoras Veículos …" at bounding box center [587, 279] width 1175 height 558
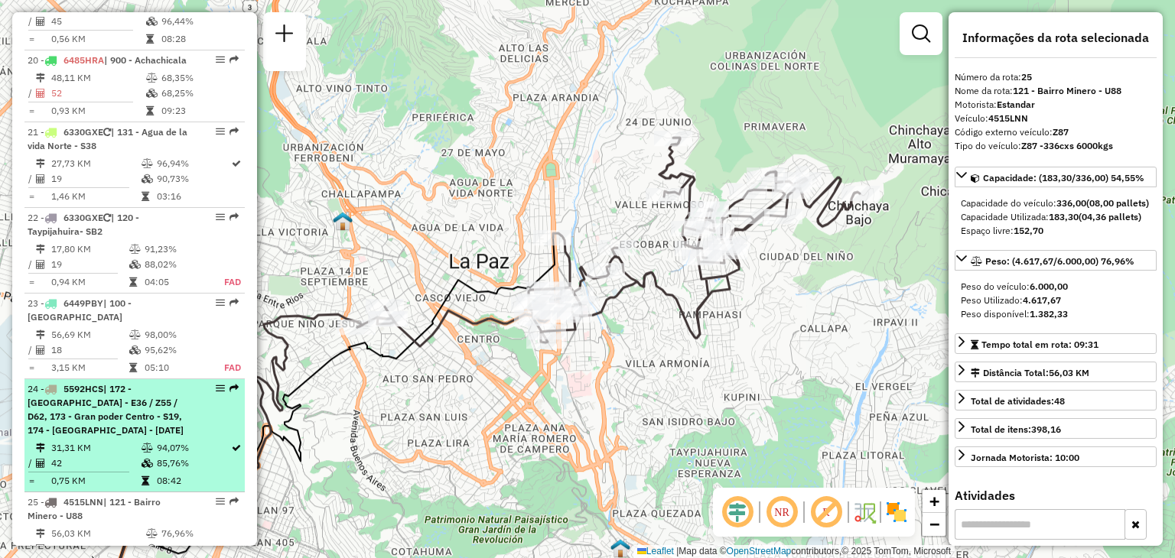
click at [155, 383] on span "| 172 - [GEOGRAPHIC_DATA] - E36 / Z55 / D62, 173 - Gran poder Centro - S19, 174…" at bounding box center [106, 409] width 156 height 53
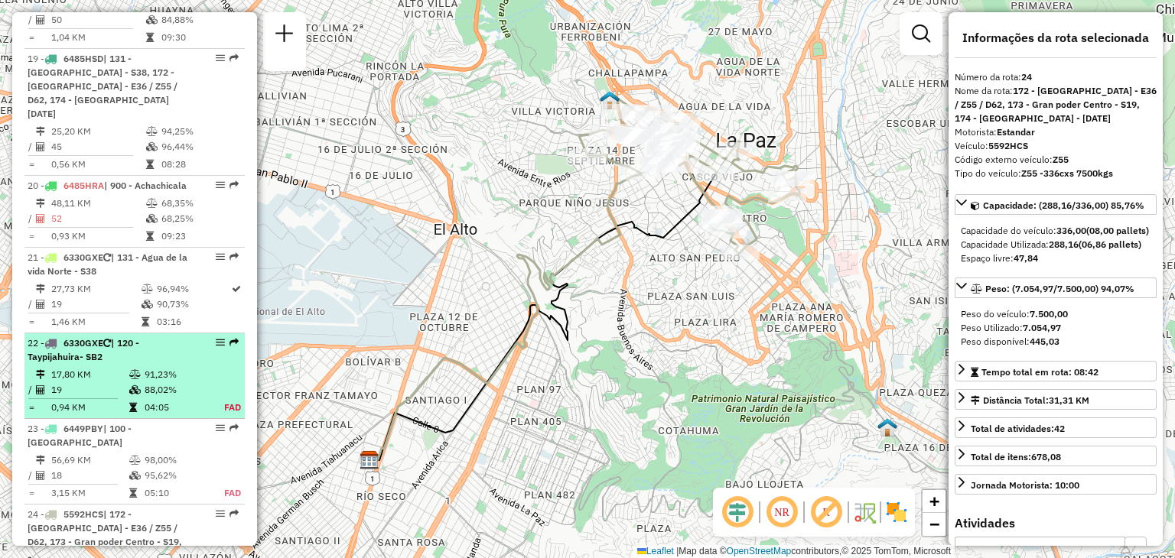
scroll to position [2290, 0]
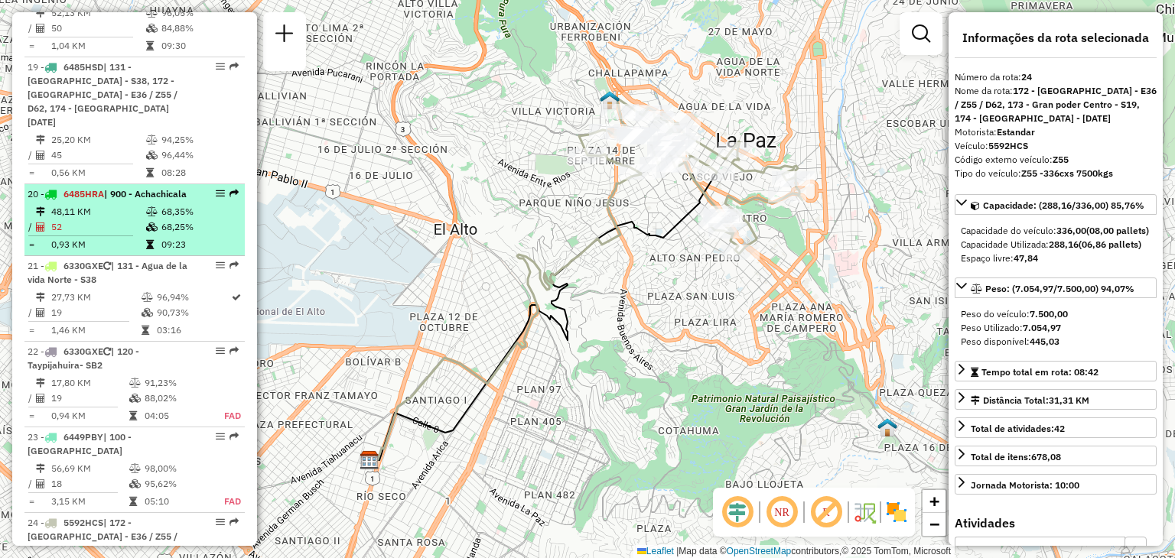
click at [125, 204] on td "48,11 KM" at bounding box center [97, 211] width 95 height 15
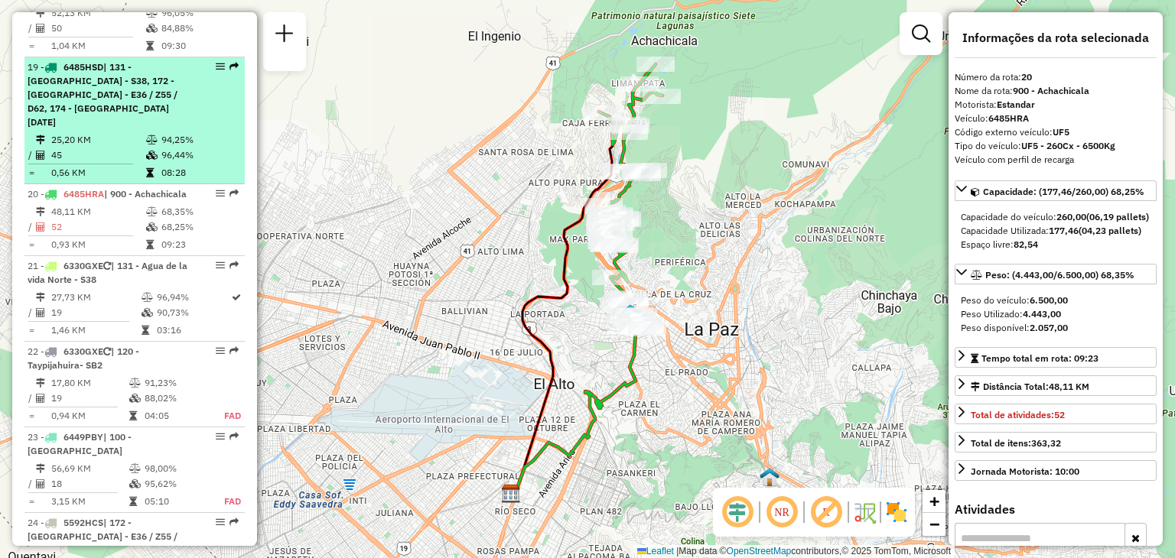
click at [115, 132] on td "25,20 KM" at bounding box center [97, 139] width 95 height 15
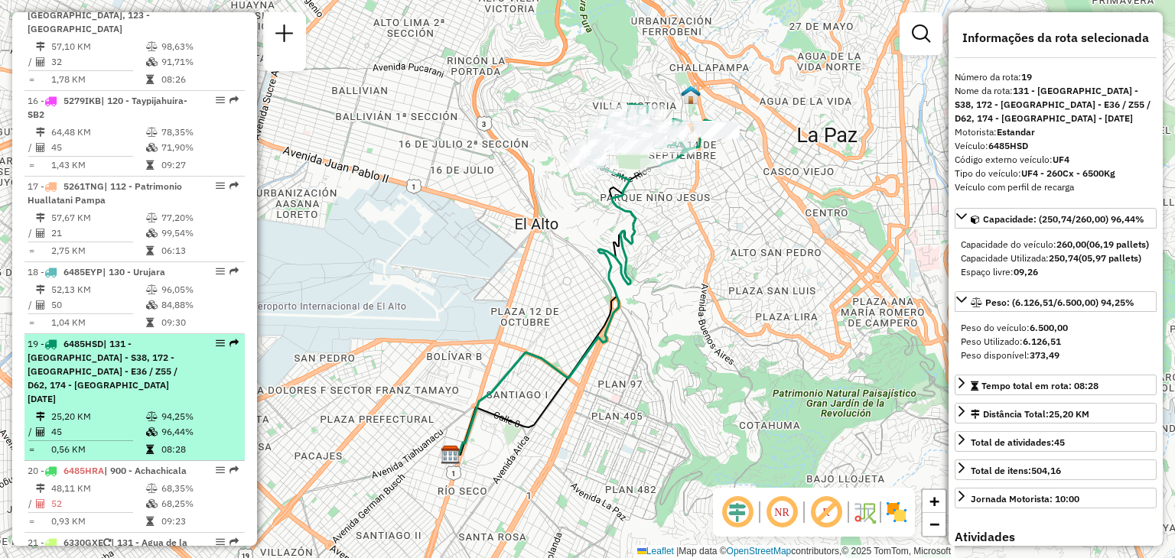
scroll to position [2010, 0]
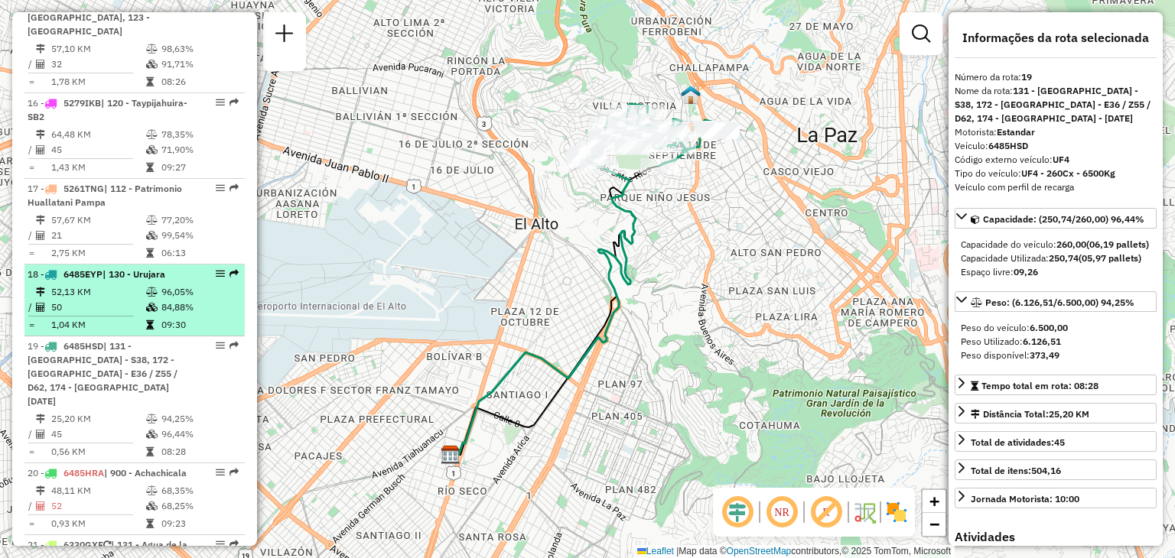
click at [76, 268] on div "18 - 6485EYP | 130 - [GEOGRAPHIC_DATA]" at bounding box center [109, 275] width 162 height 14
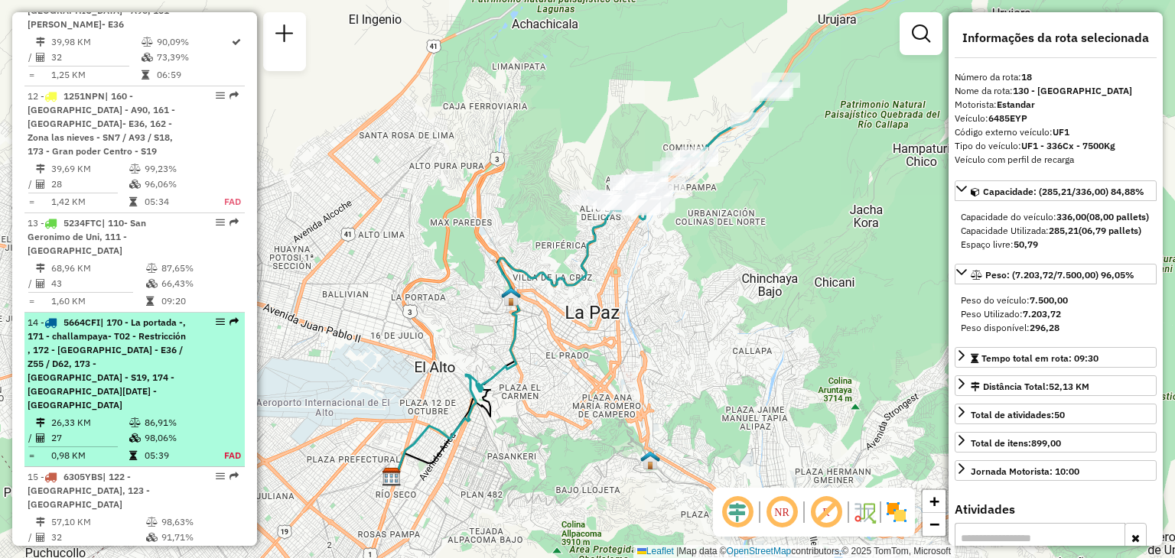
scroll to position [1536, 0]
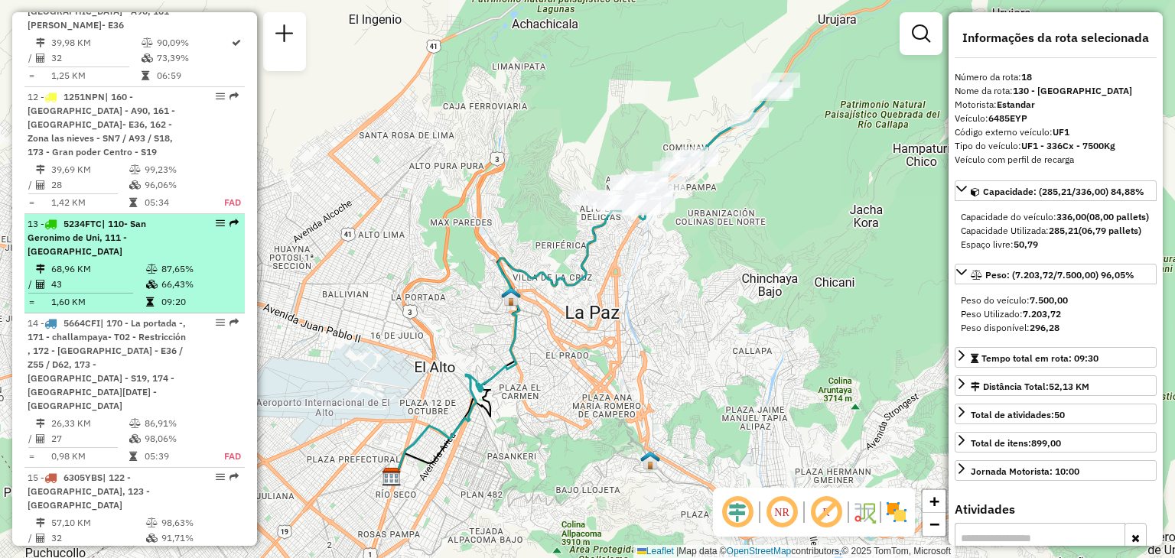
click at [132, 277] on td "43" at bounding box center [97, 284] width 95 height 15
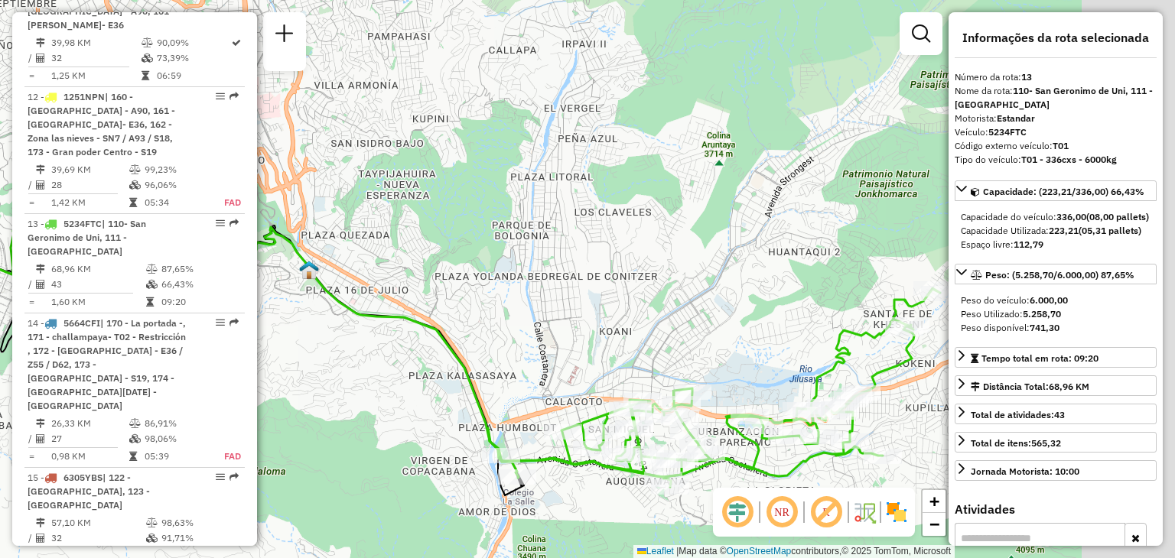
drag, startPoint x: 563, startPoint y: 242, endPoint x: 342, endPoint y: 297, distance: 227.8
click at [342, 297] on icon at bounding box center [325, 325] width 1063 height 304
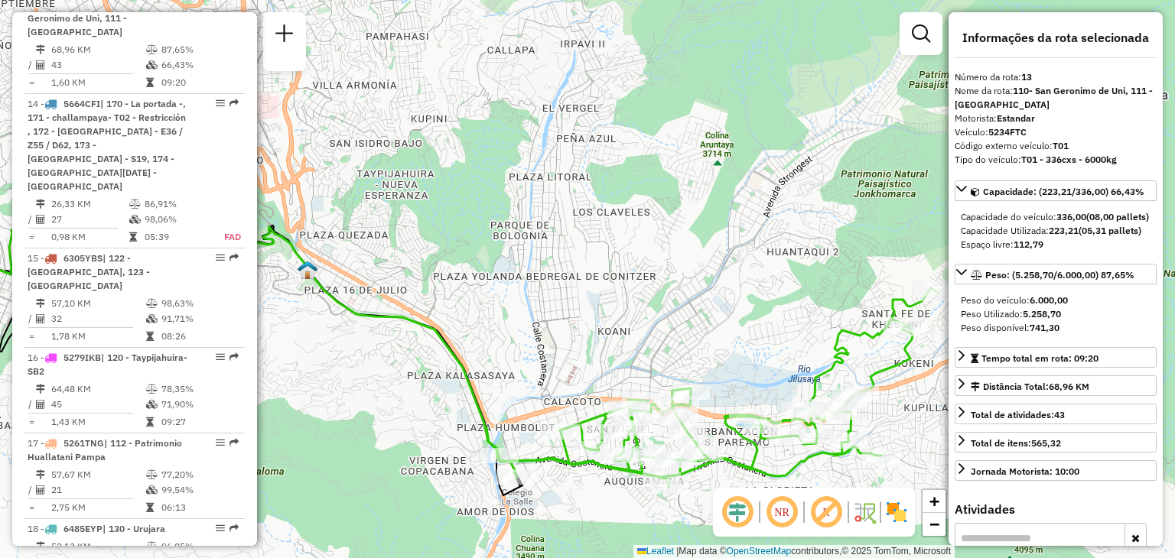
scroll to position [1756, 0]
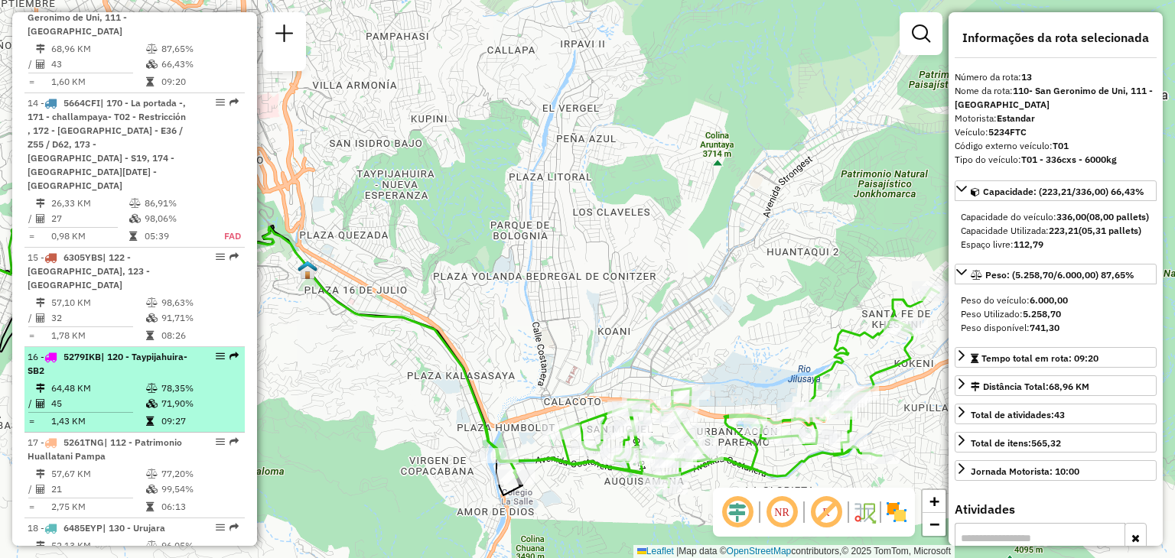
click at [113, 350] on div "16 - 5279IKB | 120 - Taypijahuira- SB2" at bounding box center [109, 364] width 162 height 28
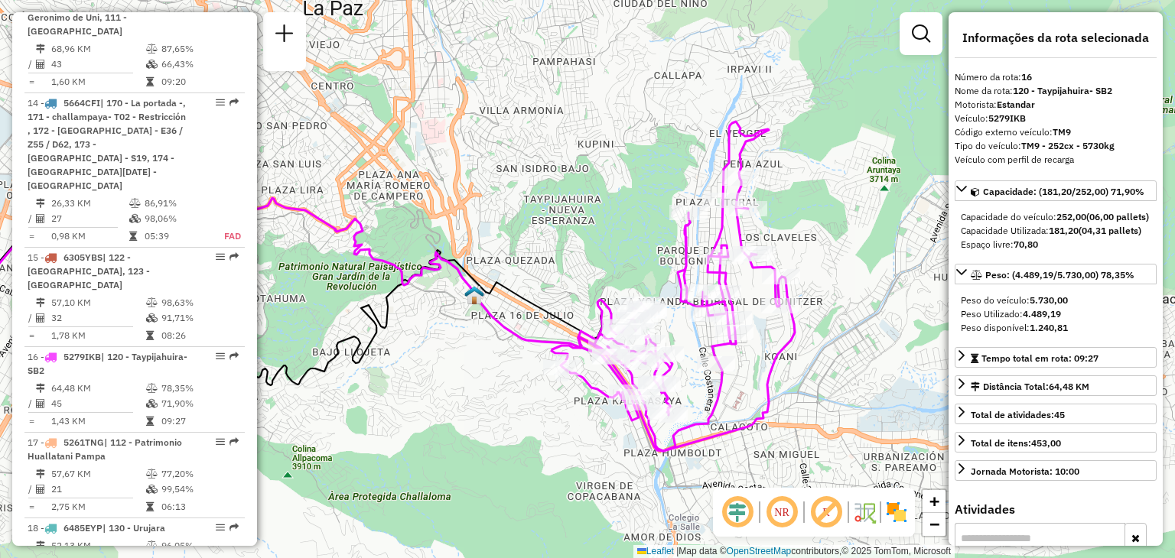
drag, startPoint x: 600, startPoint y: 350, endPoint x: 370, endPoint y: 354, distance: 229.5
click at [370, 354] on div "Janela de atendimento Grade de atendimento Capacidade Transportadoras Veículos …" at bounding box center [587, 279] width 1175 height 558
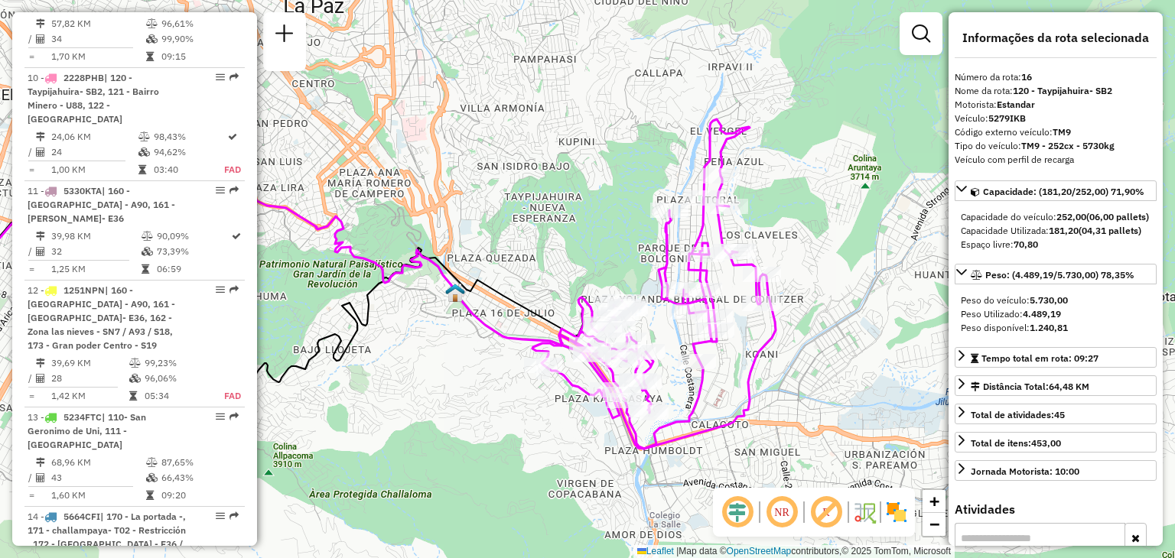
scroll to position [1338, 0]
click at [131, 249] on td "32" at bounding box center [95, 256] width 90 height 15
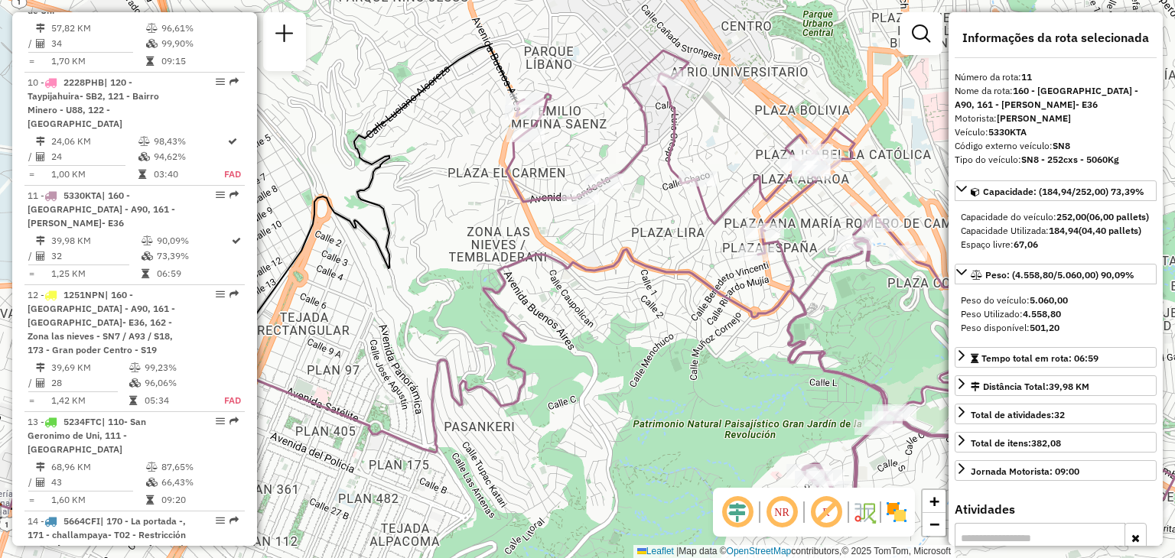
drag, startPoint x: 544, startPoint y: 271, endPoint x: 380, endPoint y: 209, distance: 175.0
click at [380, 209] on div "Janela de atendimento Grade de atendimento Capacidade Transportadoras Veículos …" at bounding box center [587, 279] width 1175 height 558
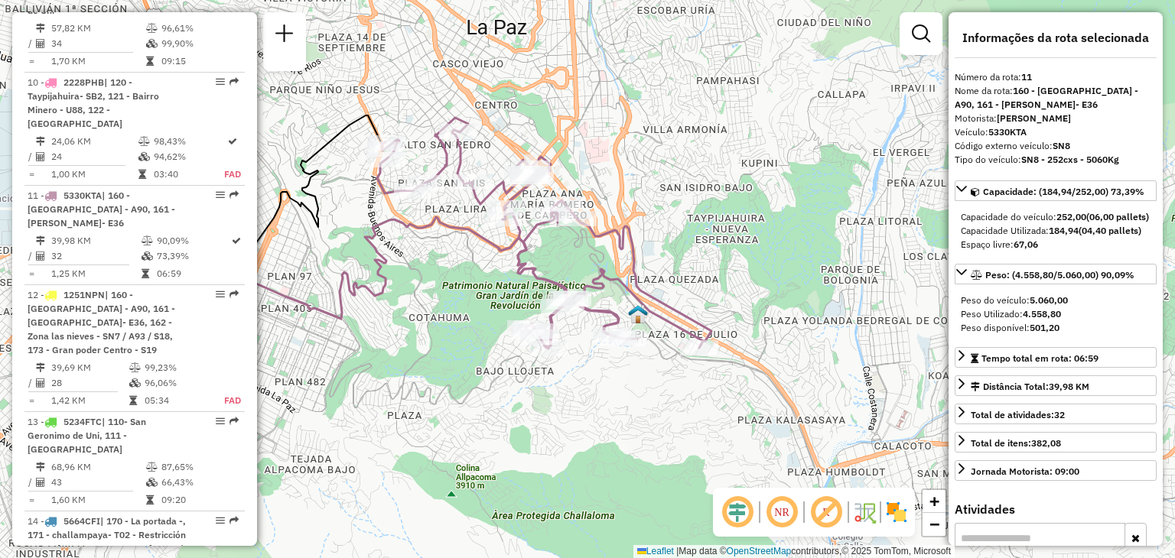
drag, startPoint x: 402, startPoint y: 243, endPoint x: 419, endPoint y: 266, distance: 29.5
click at [419, 266] on div "Janela de atendimento Grade de atendimento Capacidade Transportadoras Veículos …" at bounding box center [587, 279] width 1175 height 558
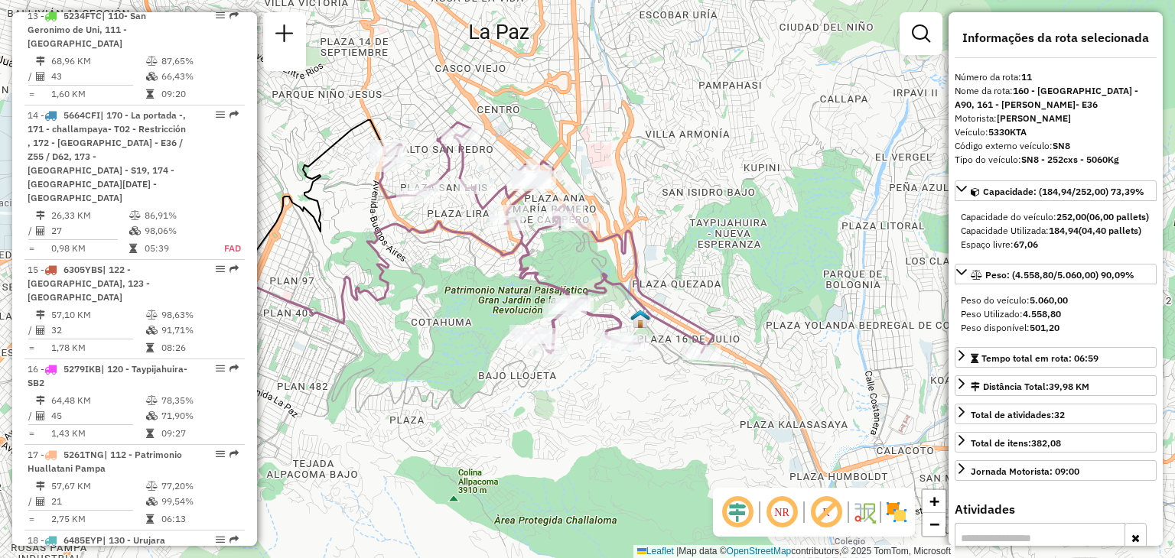
scroll to position [1745, 0]
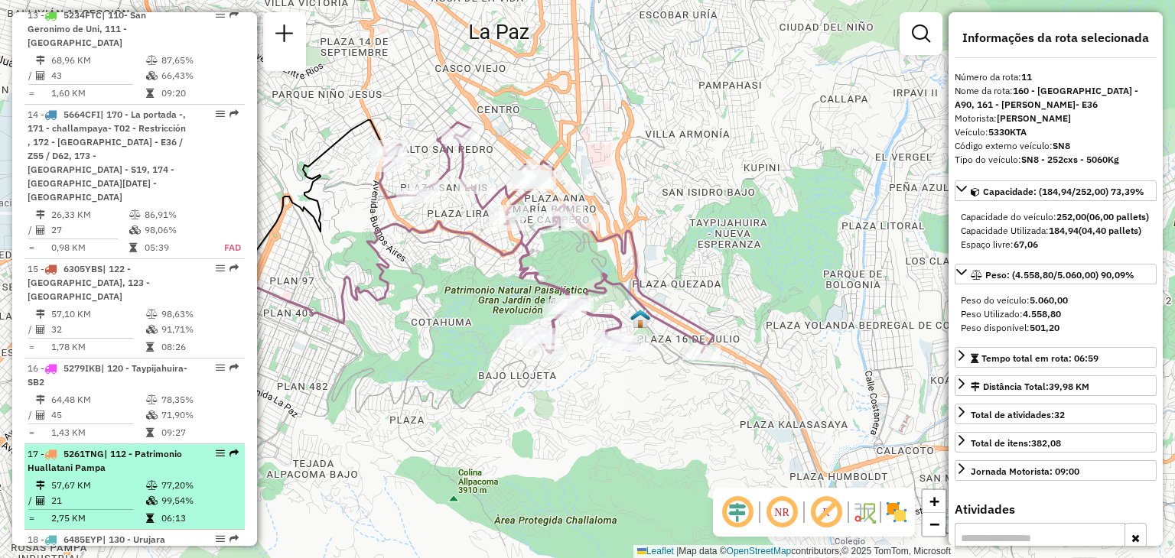
click at [86, 493] on td "21" at bounding box center [97, 500] width 95 height 15
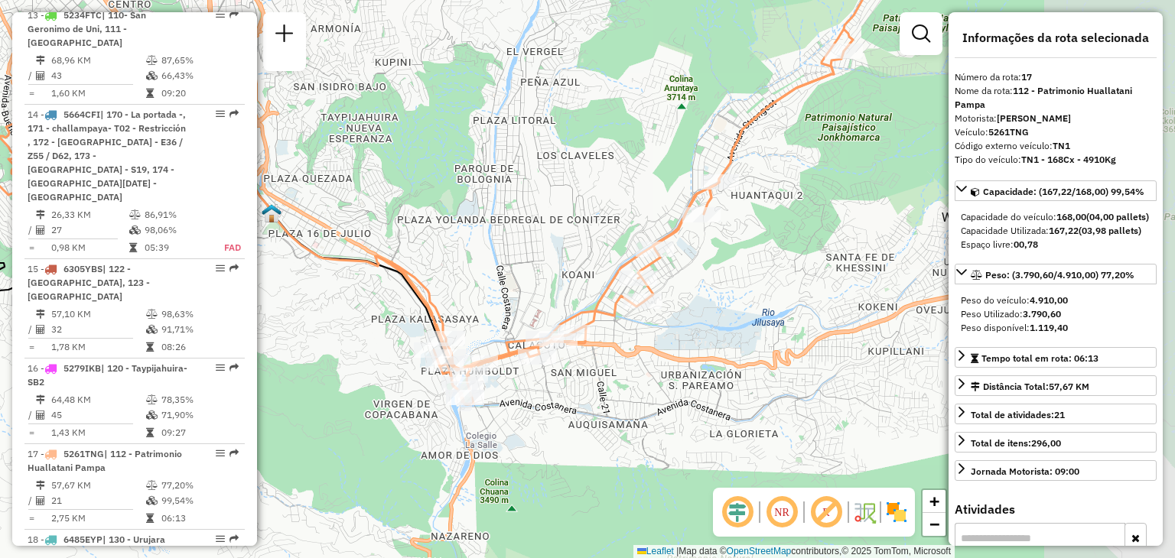
drag, startPoint x: 575, startPoint y: 422, endPoint x: 304, endPoint y: 337, distance: 283.1
click at [304, 337] on div "Janela de atendimento Grade de atendimento Capacidade Transportadoras Veículos …" at bounding box center [587, 279] width 1175 height 558
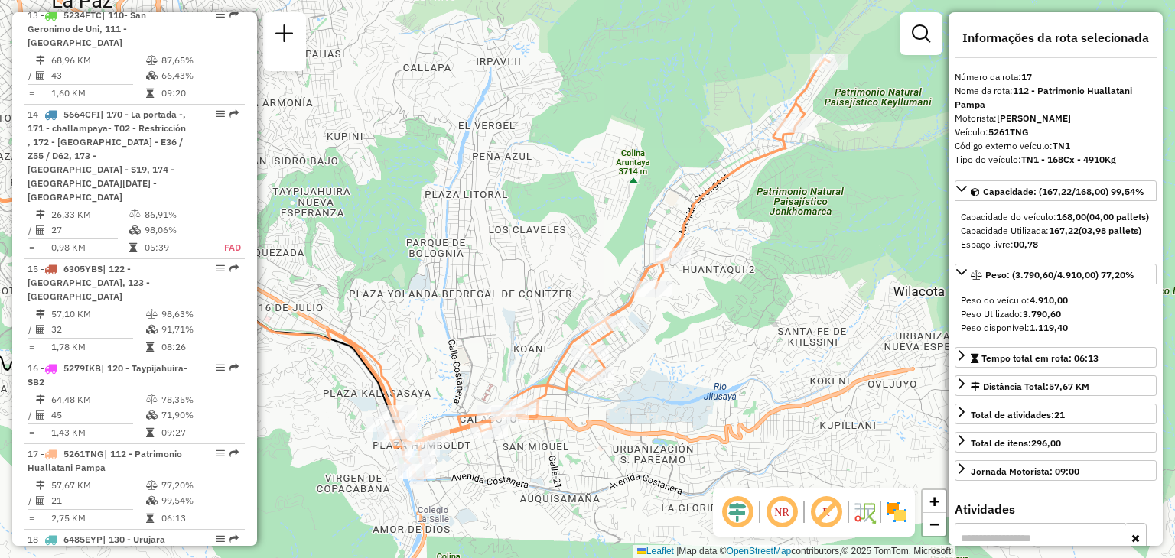
drag, startPoint x: 524, startPoint y: 233, endPoint x: 480, endPoint y: 304, distance: 83.4
click at [480, 304] on div "Janela de atendimento Grade de atendimento Capacidade Transportadoras Veículos …" at bounding box center [587, 279] width 1175 height 558
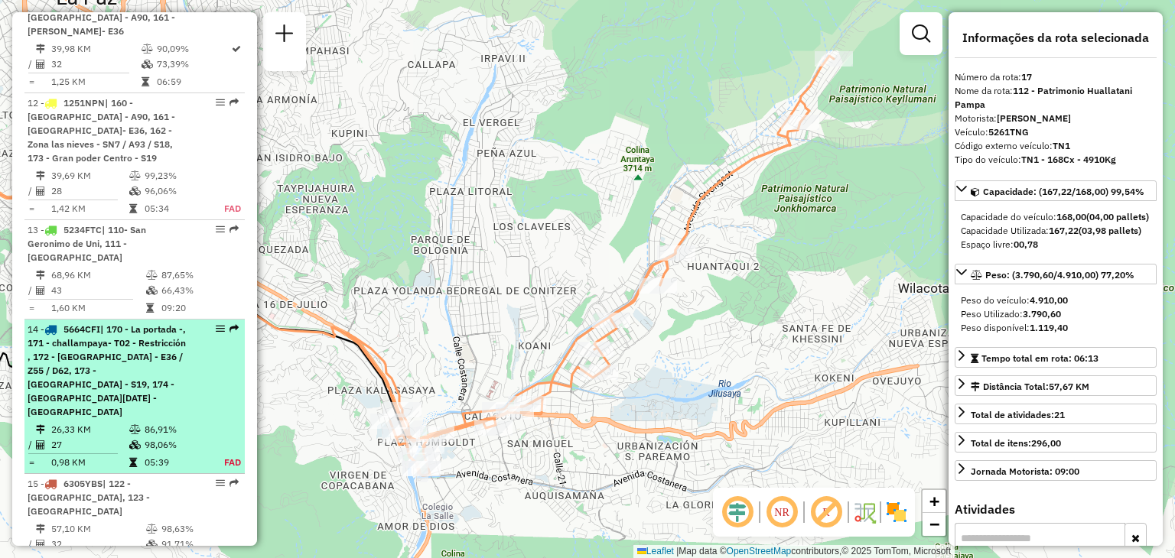
scroll to position [1532, 0]
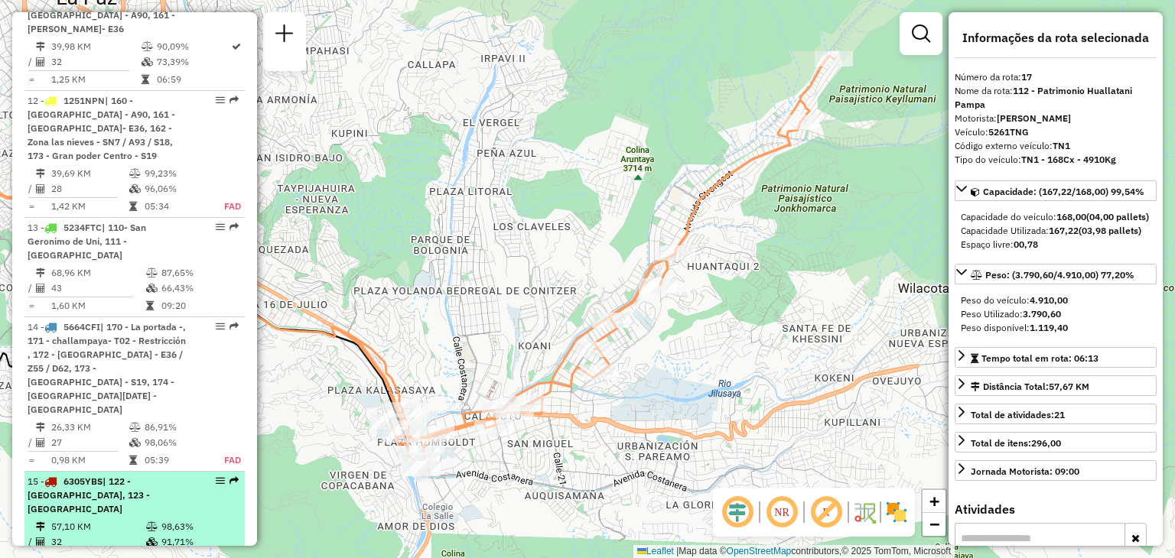
click at [83, 519] on td "57,10 KM" at bounding box center [97, 526] width 95 height 15
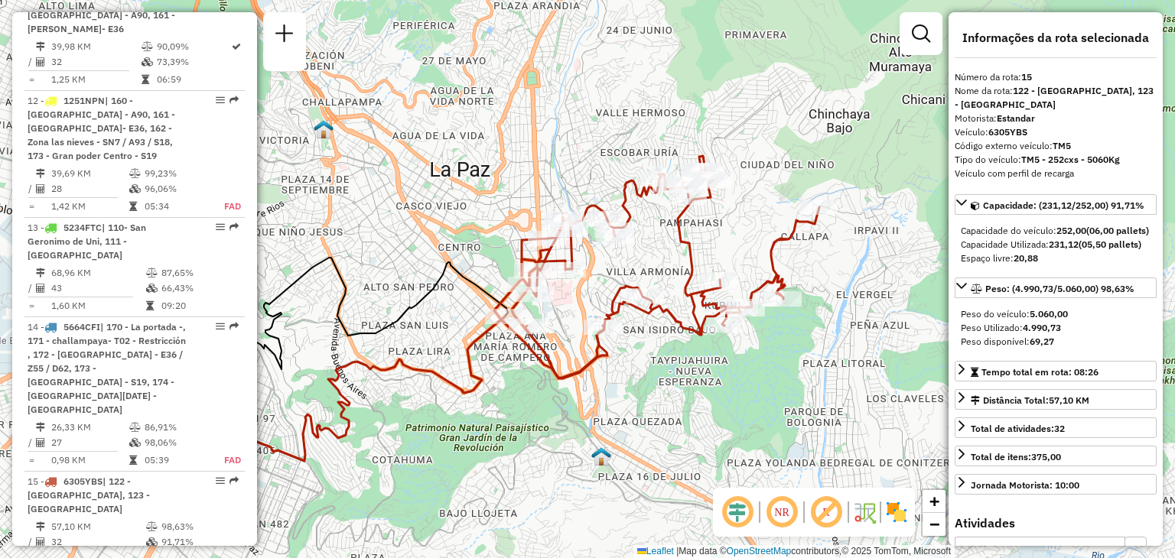
drag, startPoint x: 517, startPoint y: 389, endPoint x: 366, endPoint y: 438, distance: 159.0
click at [366, 438] on div "Janela de atendimento Grade de atendimento Capacidade Transportadoras Veículos …" at bounding box center [587, 279] width 1175 height 558
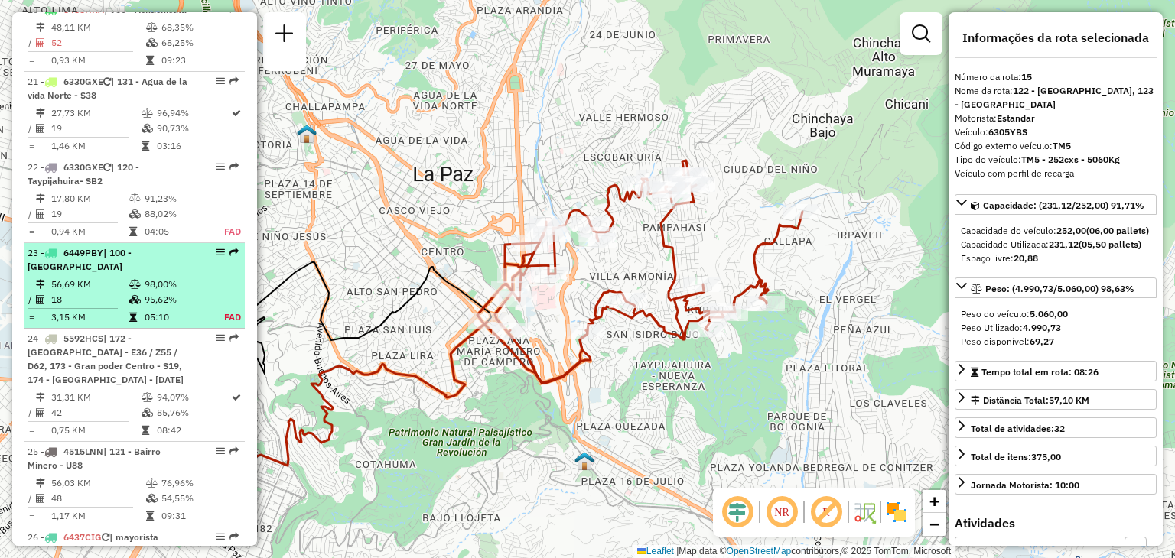
scroll to position [2475, 0]
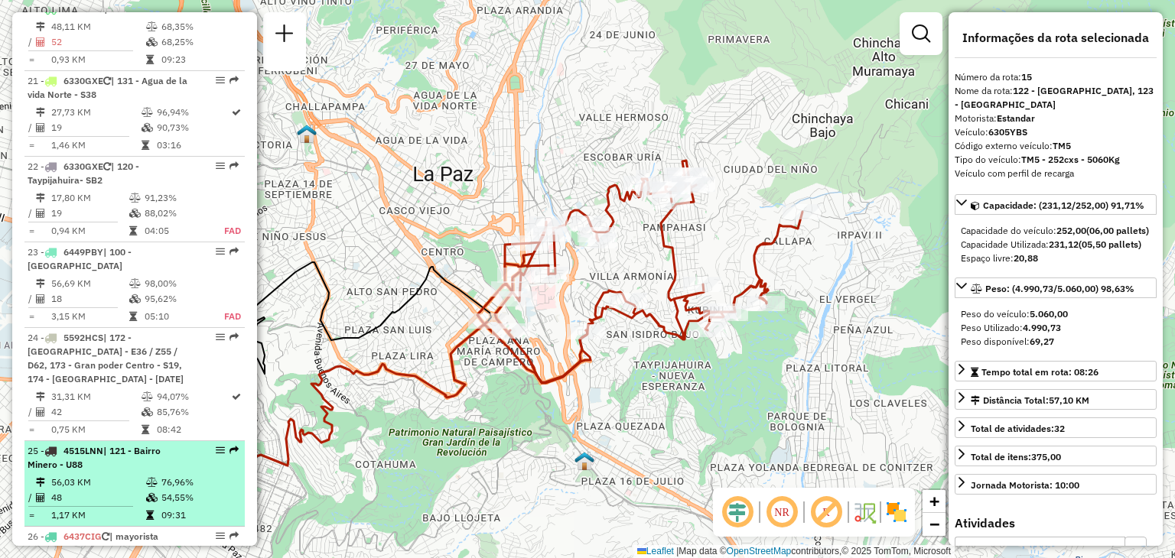
click at [99, 475] on td "56,03 KM" at bounding box center [97, 482] width 95 height 15
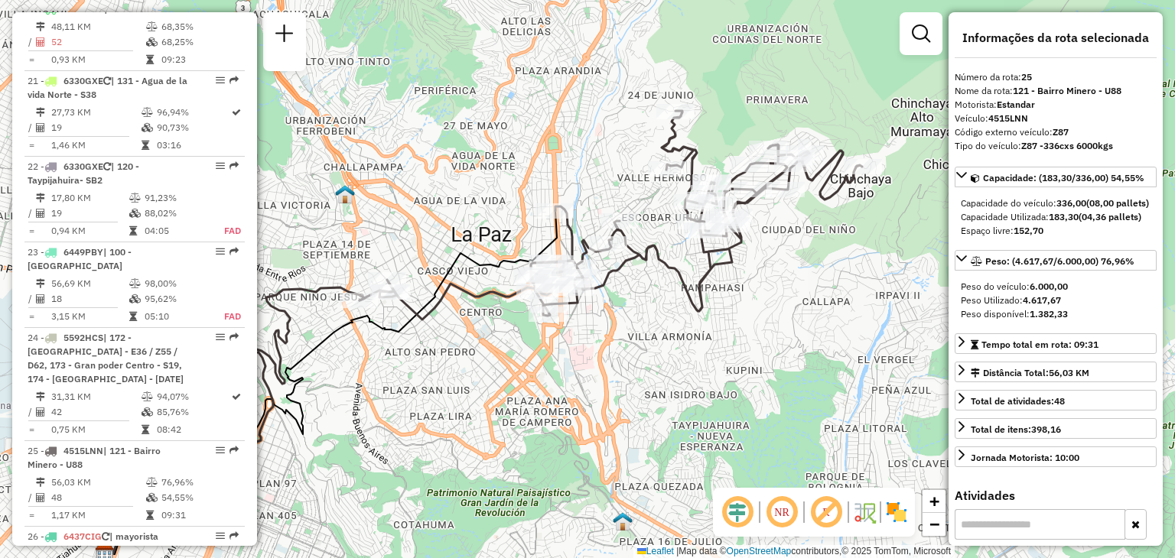
drag, startPoint x: 597, startPoint y: 311, endPoint x: 493, endPoint y: 366, distance: 116.7
click at [493, 366] on div "Janela de atendimento Grade de atendimento Capacidade Transportadoras Veículos …" at bounding box center [587, 279] width 1175 height 558
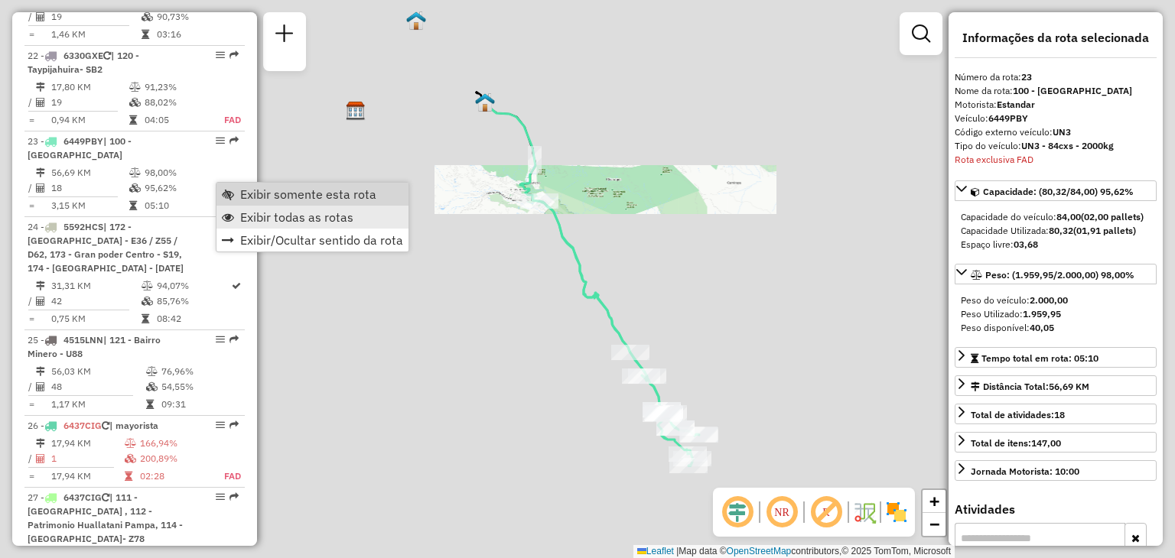
scroll to position [2632, 0]
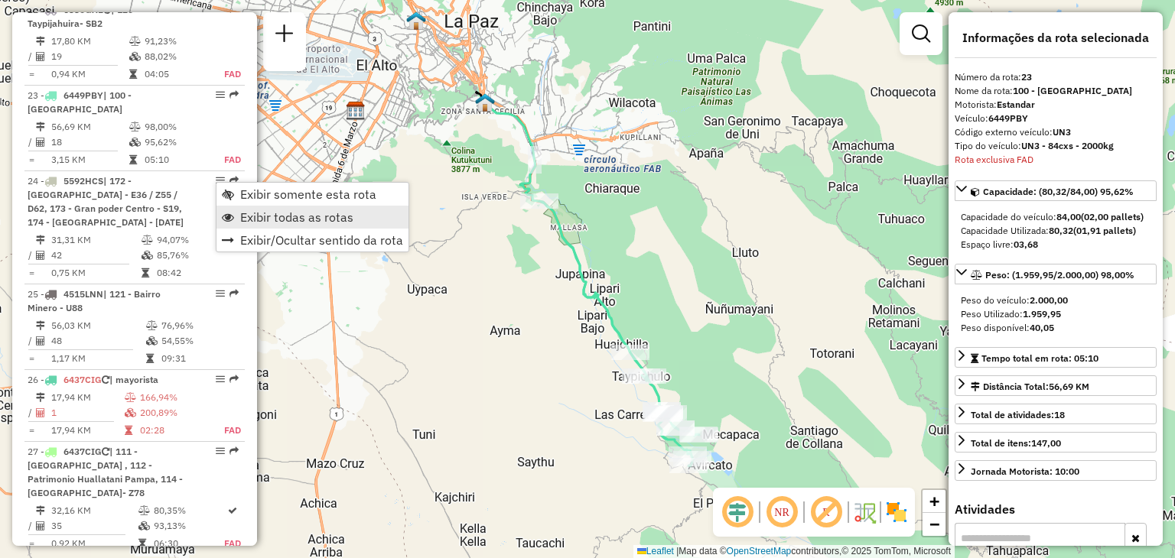
click at [266, 211] on span "Exibir todas as rotas" at bounding box center [296, 217] width 113 height 12
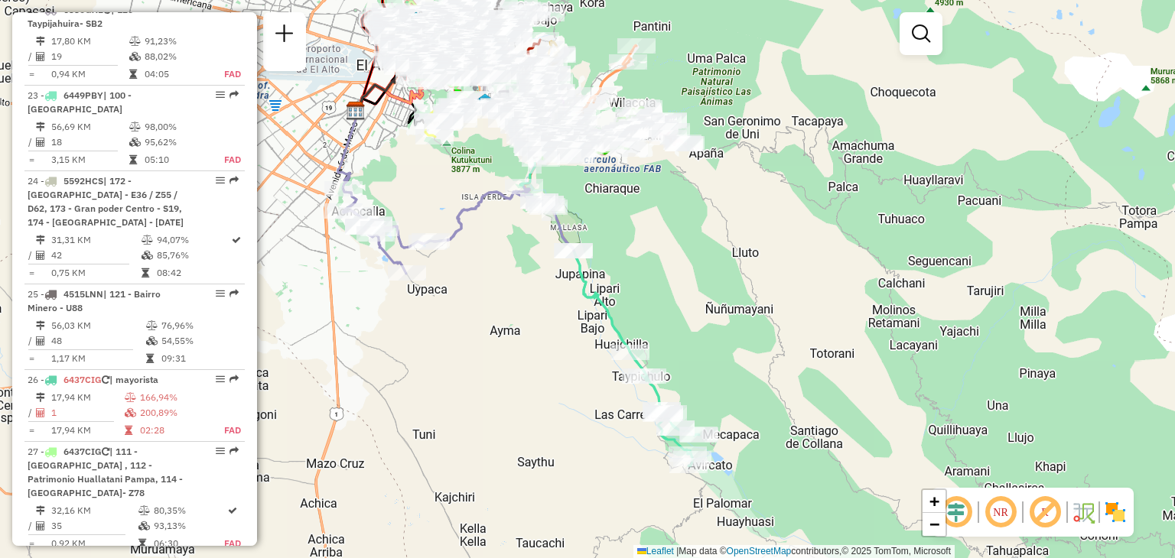
click at [369, 114] on div "Janela de atendimento Grade de atendimento Capacidade Transportadoras Veículos …" at bounding box center [587, 279] width 1175 height 558
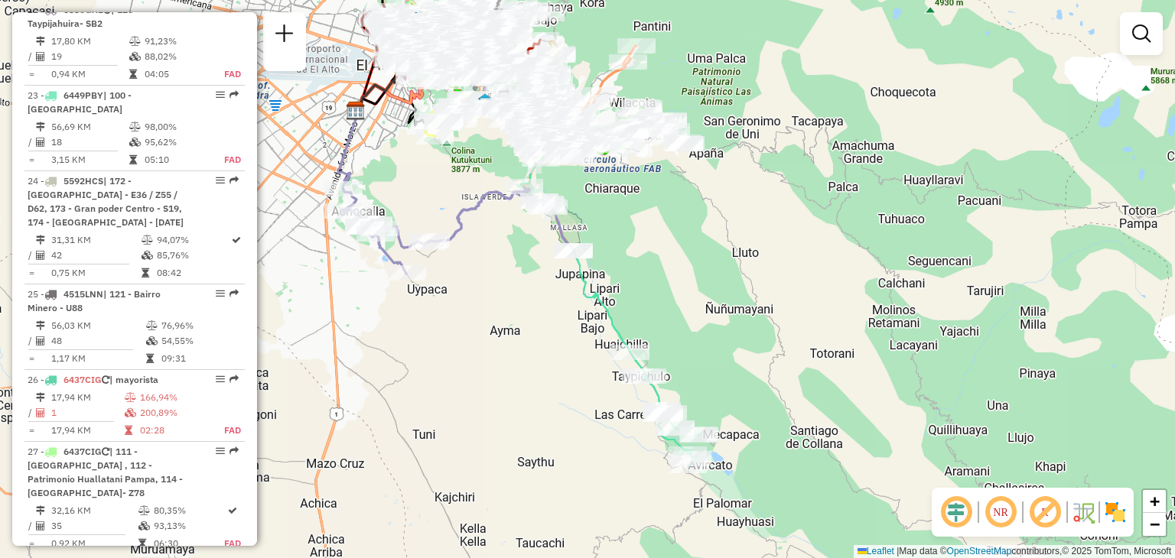
click at [369, 114] on div "Janela de atendimento Grade de atendimento Capacidade Transportadoras Veículos …" at bounding box center [587, 279] width 1175 height 558
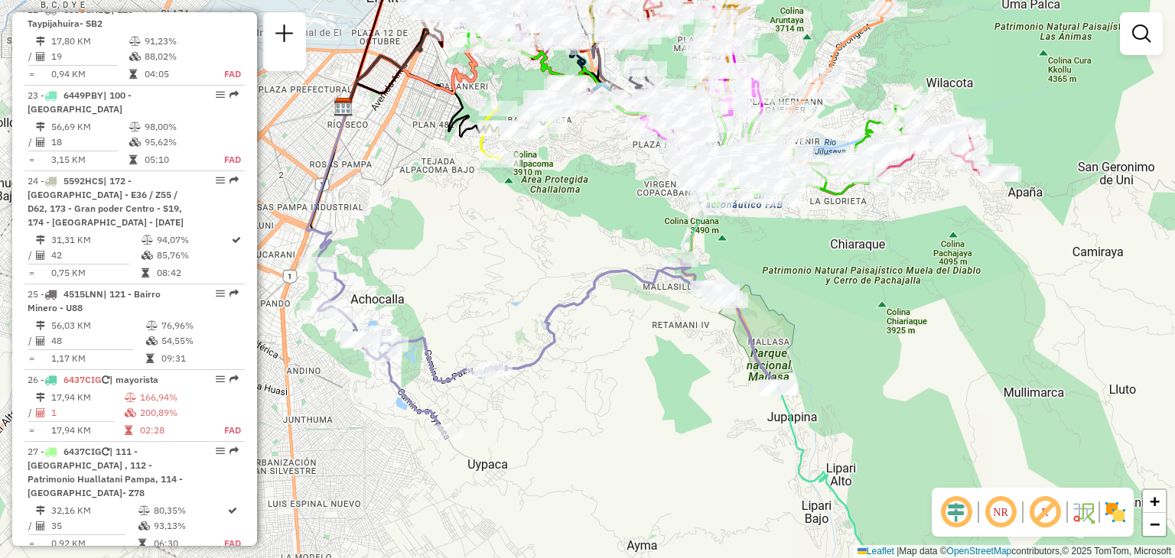
drag, startPoint x: 435, startPoint y: 99, endPoint x: 400, endPoint y: 237, distance: 142.7
click at [400, 237] on div "Janela de atendimento Grade de atendimento Capacidade Transportadoras Veículos …" at bounding box center [587, 279] width 1175 height 558
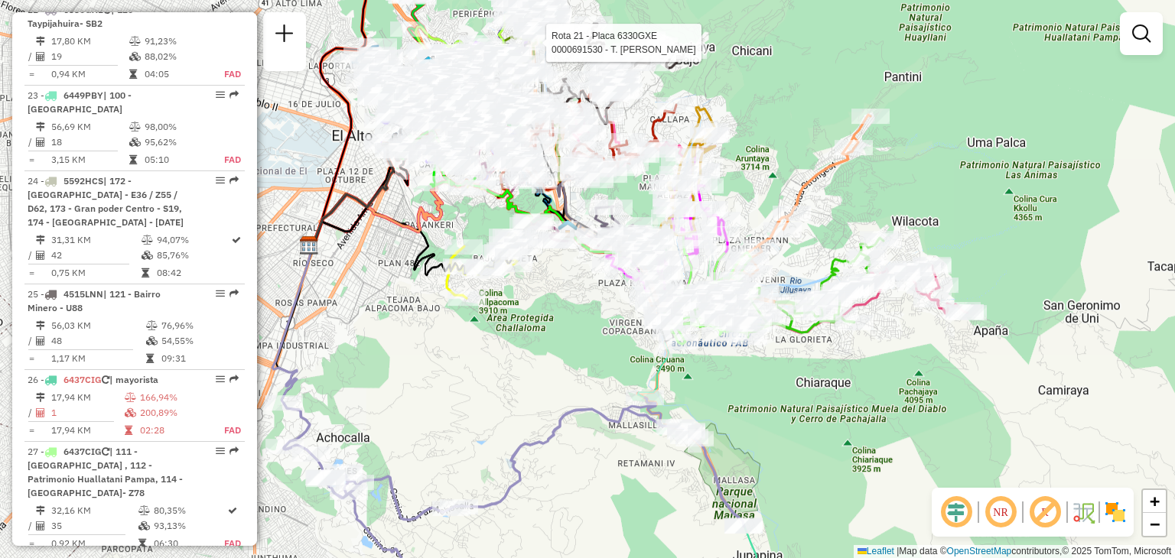
click at [559, 50] on div at bounding box center [541, 42] width 38 height 15
select select "**********"
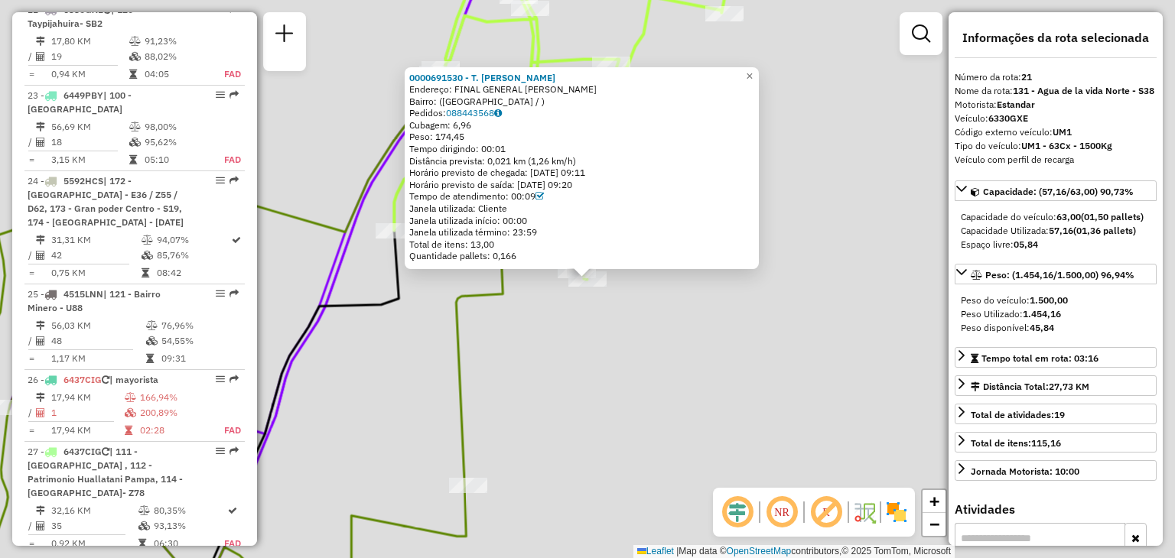
click at [559, 53] on icon at bounding box center [367, 112] width 736 height 336
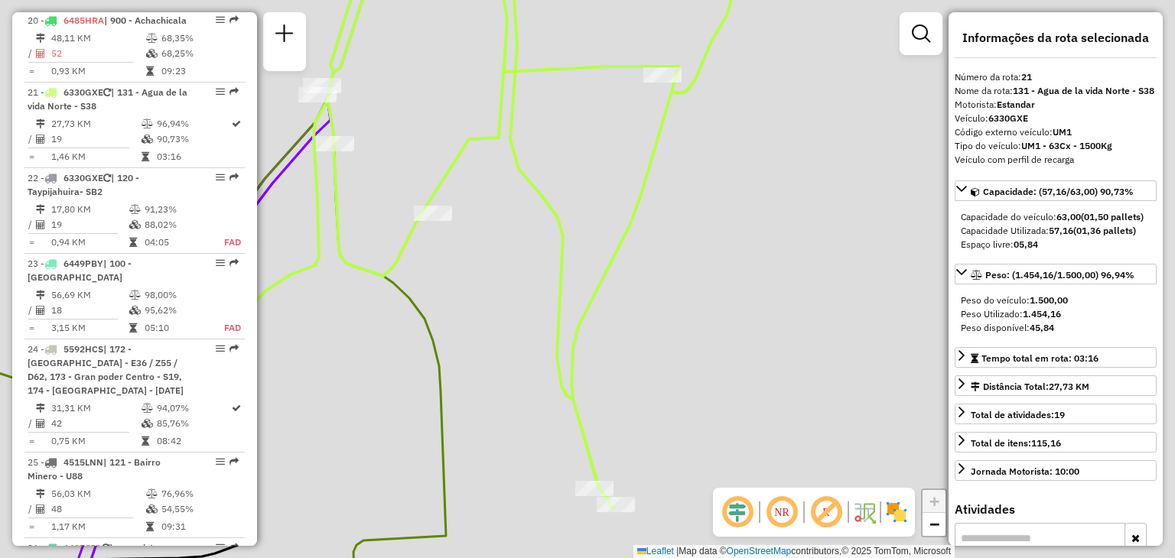
scroll to position [2462, 0]
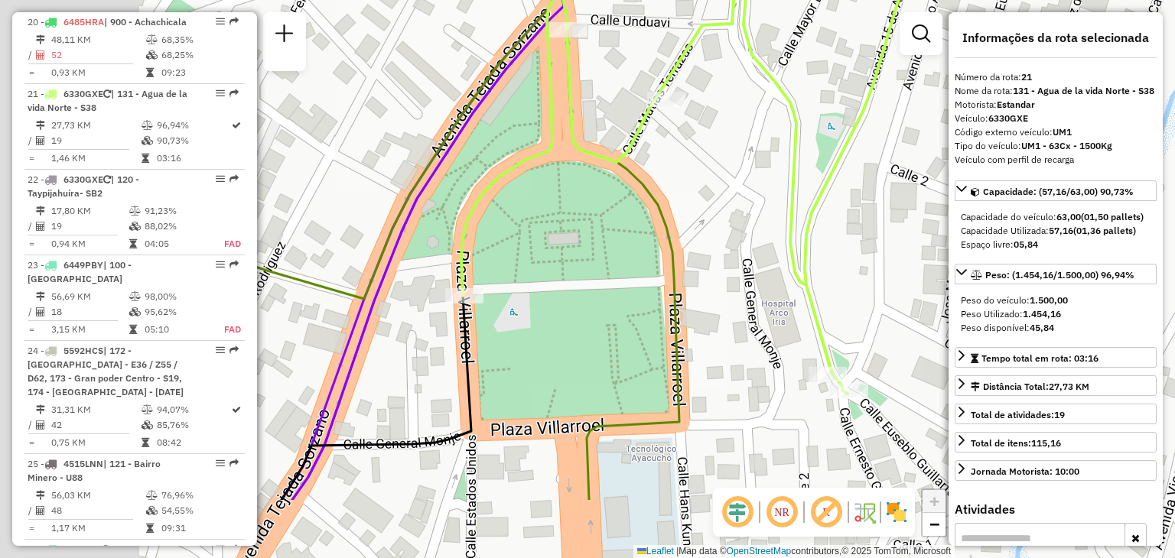
drag, startPoint x: 460, startPoint y: 221, endPoint x: 695, endPoint y: 106, distance: 261.7
click at [695, 106] on div "Janela de atendimento Grade de atendimento Capacidade Transportadoras Veículos …" at bounding box center [587, 279] width 1175 height 558
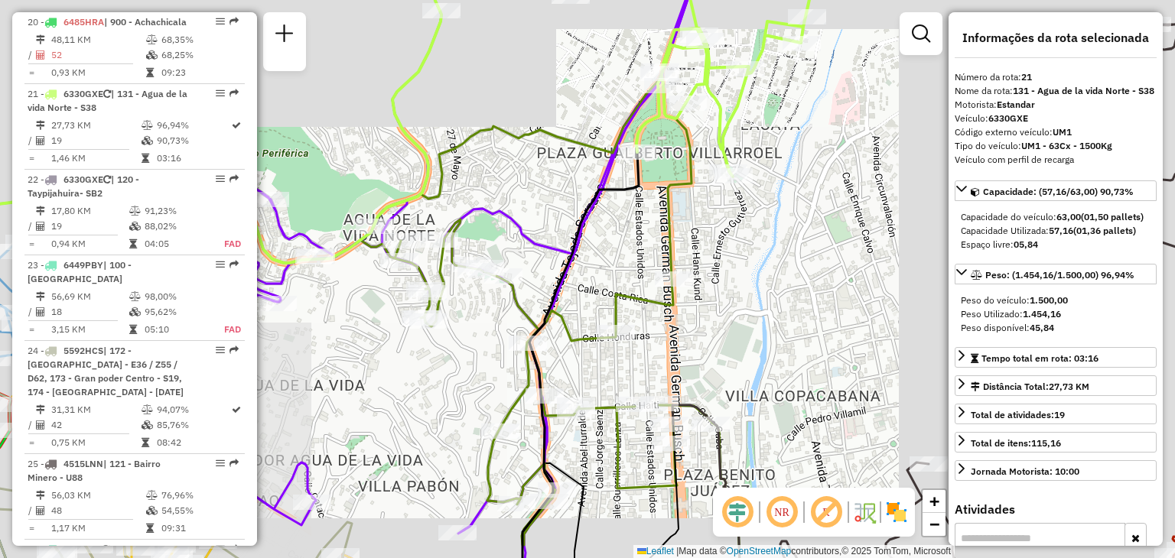
drag, startPoint x: 496, startPoint y: 251, endPoint x: 858, endPoint y: 103, distance: 390.4
click at [858, 103] on div "Janela de atendimento Grade de atendimento Capacidade Transportadoras Veículos …" at bounding box center [587, 279] width 1175 height 558
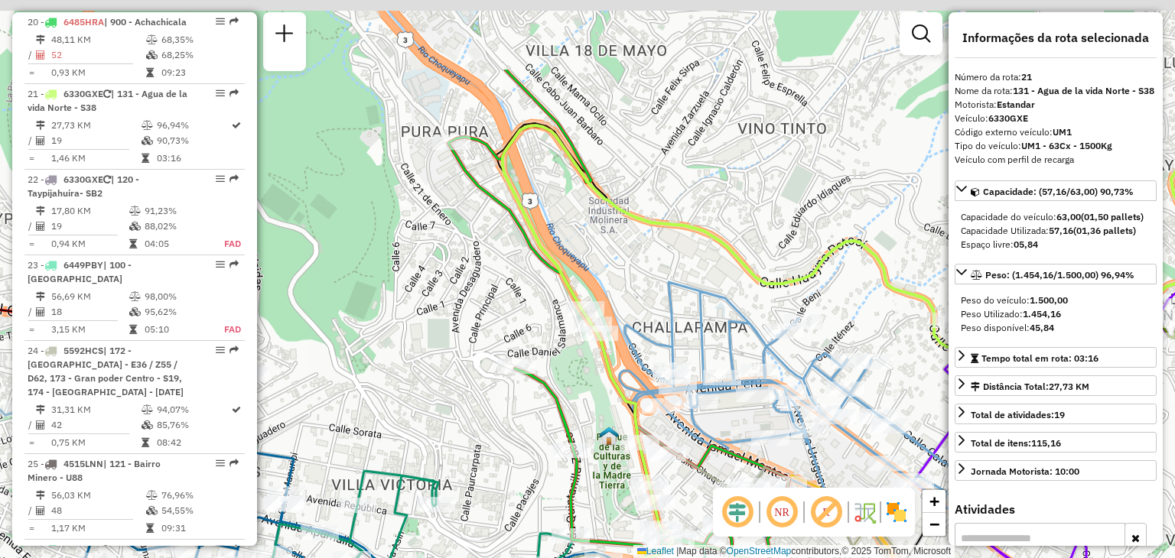
drag, startPoint x: 607, startPoint y: 218, endPoint x: 682, endPoint y: 396, distance: 192.7
click at [682, 396] on icon at bounding box center [814, 478] width 389 height 392
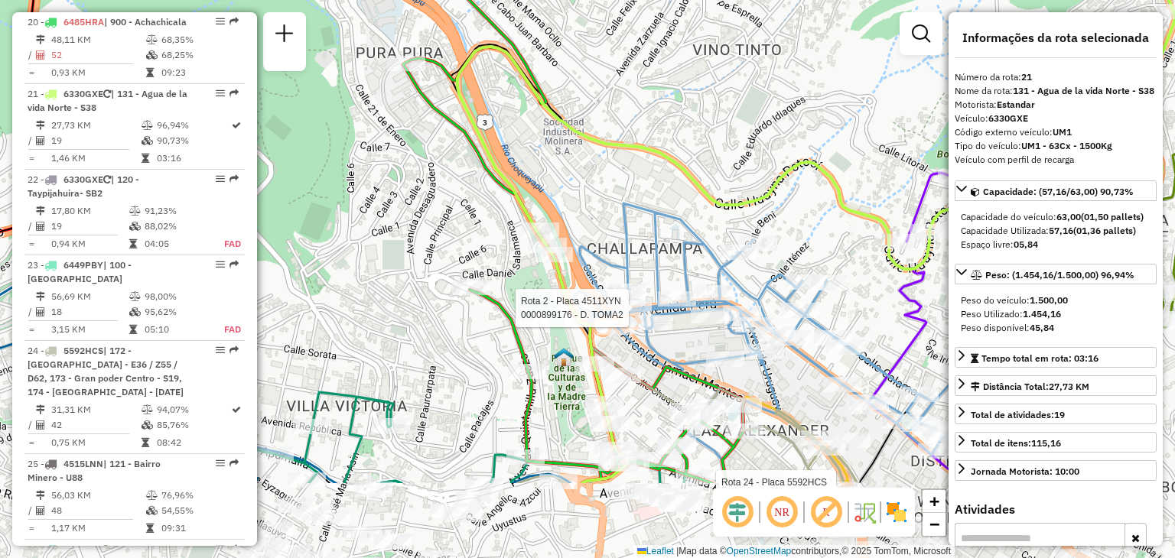
drag, startPoint x: 541, startPoint y: 328, endPoint x: 446, endPoint y: 168, distance: 185.9
click at [446, 168] on div "Rota 7 - Placa 3084LYT 0000896822 - R. ESPEJOS 2 Rota 24 - Placa 5592HCS 000009…" at bounding box center [587, 279] width 1175 height 558
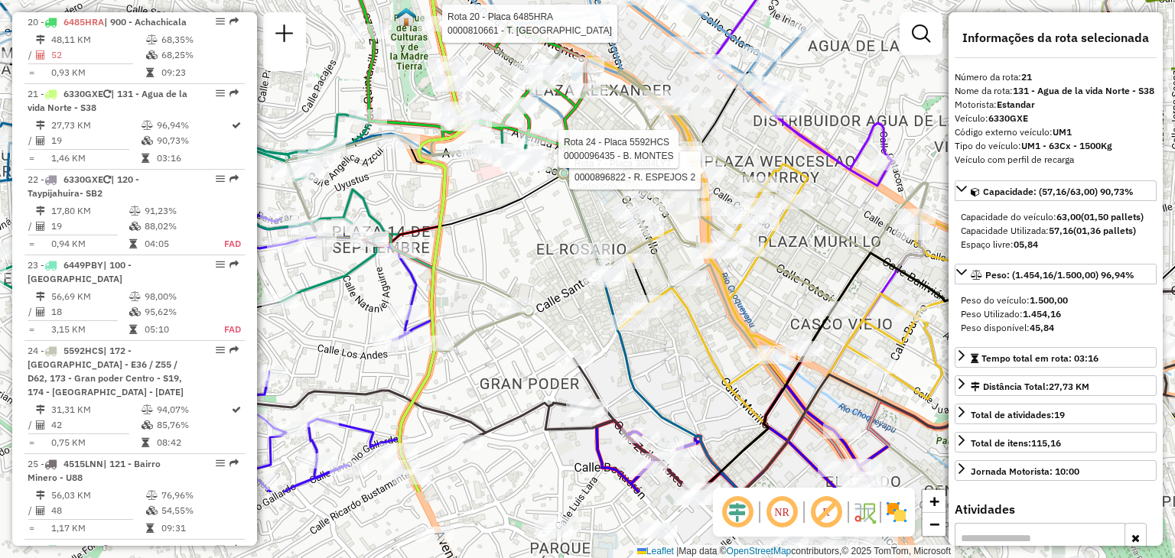
drag, startPoint x: 517, startPoint y: 374, endPoint x: 522, endPoint y: 250, distance: 124.0
click at [522, 250] on div "Rota 7 - Placa 3084LYT 0000896822 - R. ESPEJOS 2 Rota 24 - Placa 5592HCS 000009…" at bounding box center [587, 279] width 1175 height 558
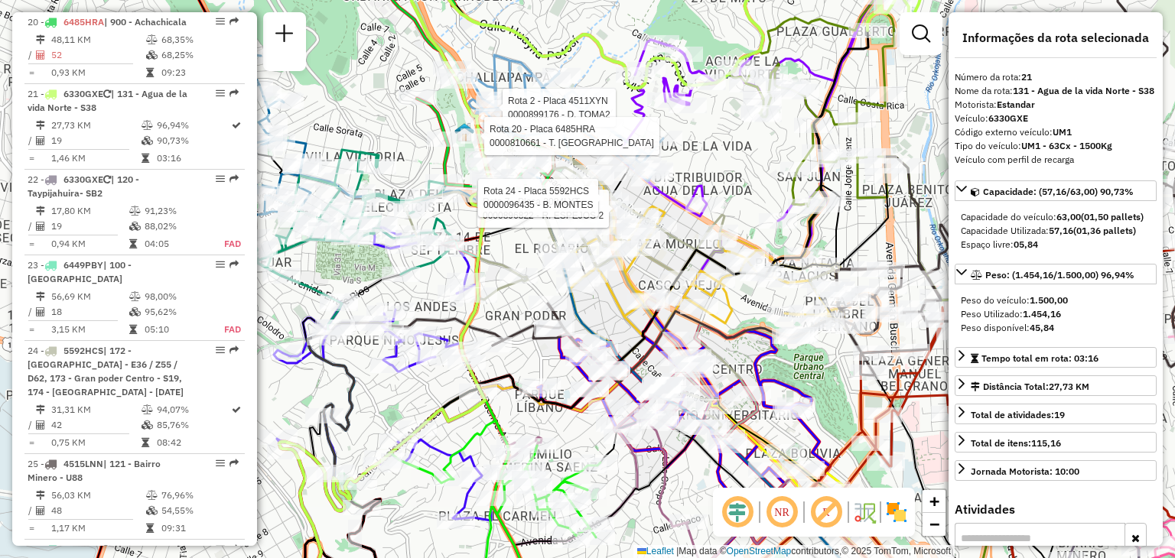
click at [409, 151] on div "Rota 7 - Placa 3084LYT 0000896822 - R. ESPEJOS 2 Rota 24 - Placa 5592HCS 000009…" at bounding box center [587, 279] width 1175 height 558
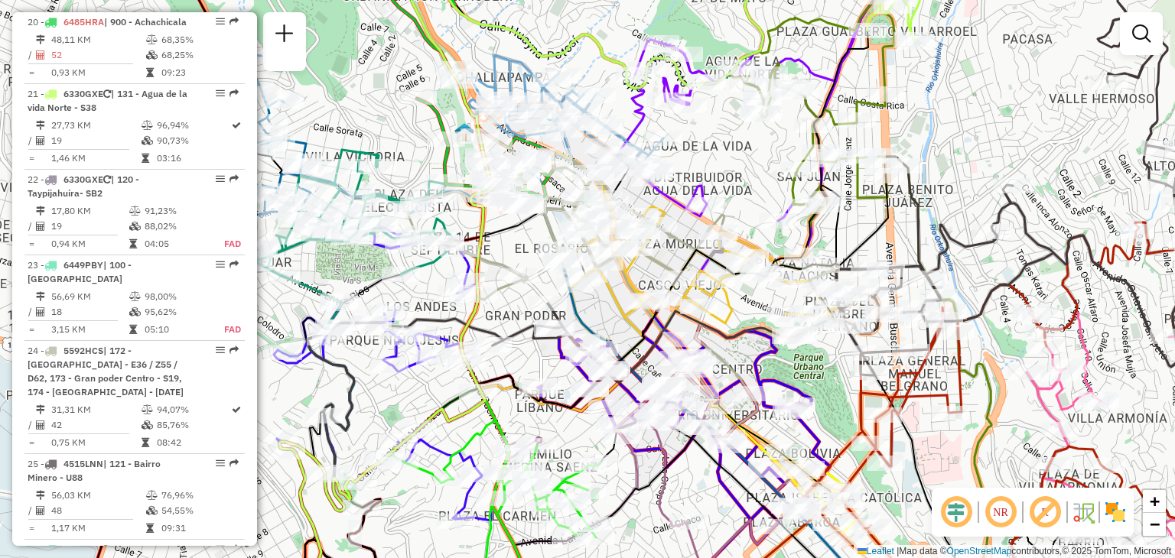
click at [409, 151] on div "Rota 7 - Placa 3084LYT 0000896822 - R. ESPEJOS 2 Rota 24 - Placa 5592HCS 000009…" at bounding box center [587, 279] width 1175 height 558
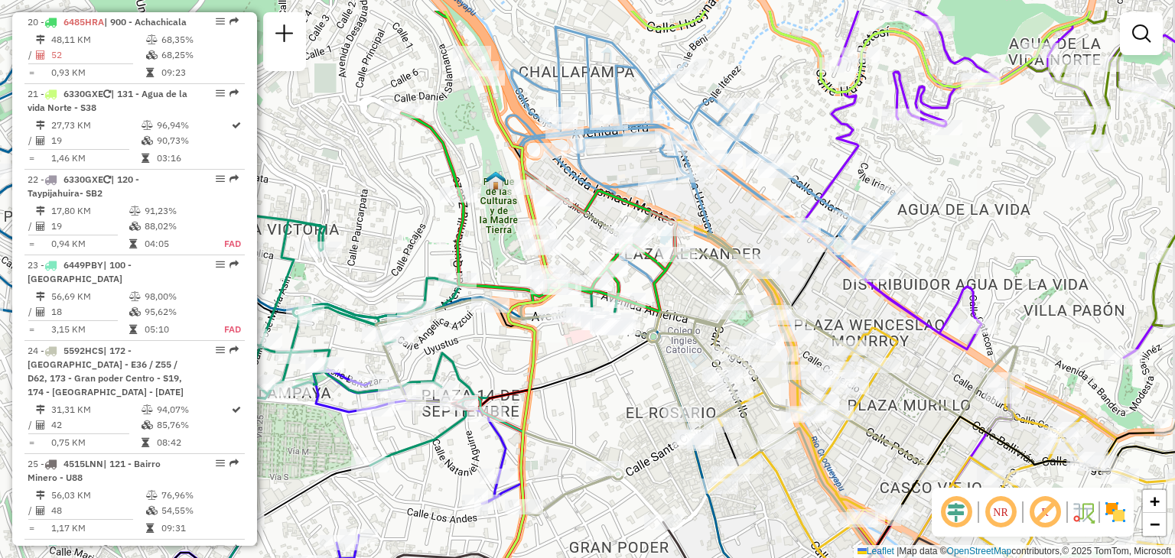
drag, startPoint x: 599, startPoint y: 161, endPoint x: 575, endPoint y: 228, distance: 71.6
click at [575, 228] on div "Janela de atendimento Grade de atendimento Capacidade Transportadoras Veículos …" at bounding box center [587, 279] width 1175 height 558
click at [609, 197] on icon at bounding box center [528, 128] width 295 height 369
select select "**********"
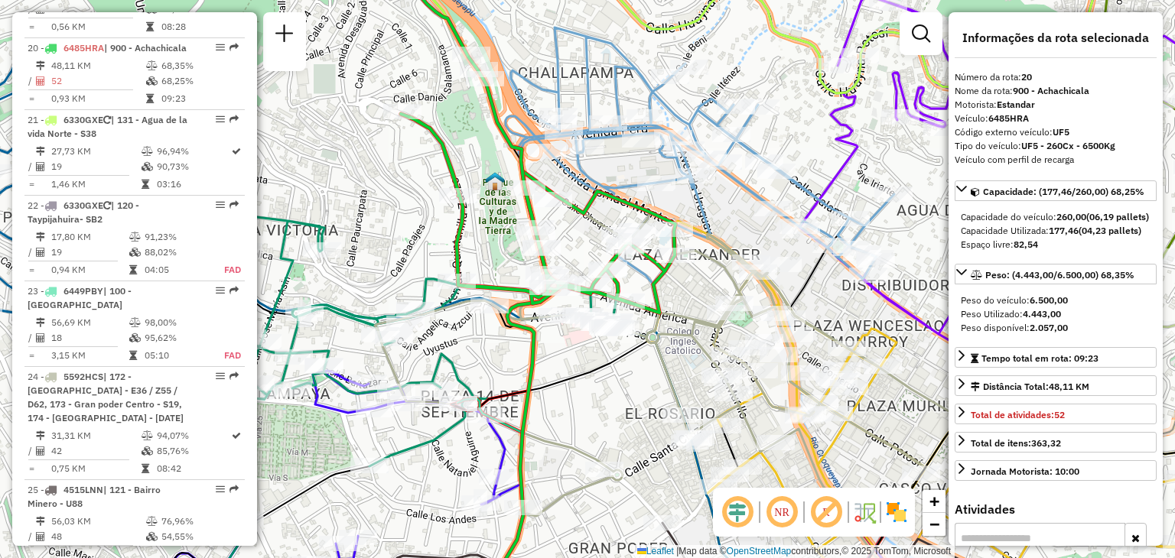
click at [609, 197] on icon at bounding box center [528, 128] width 295 height 369
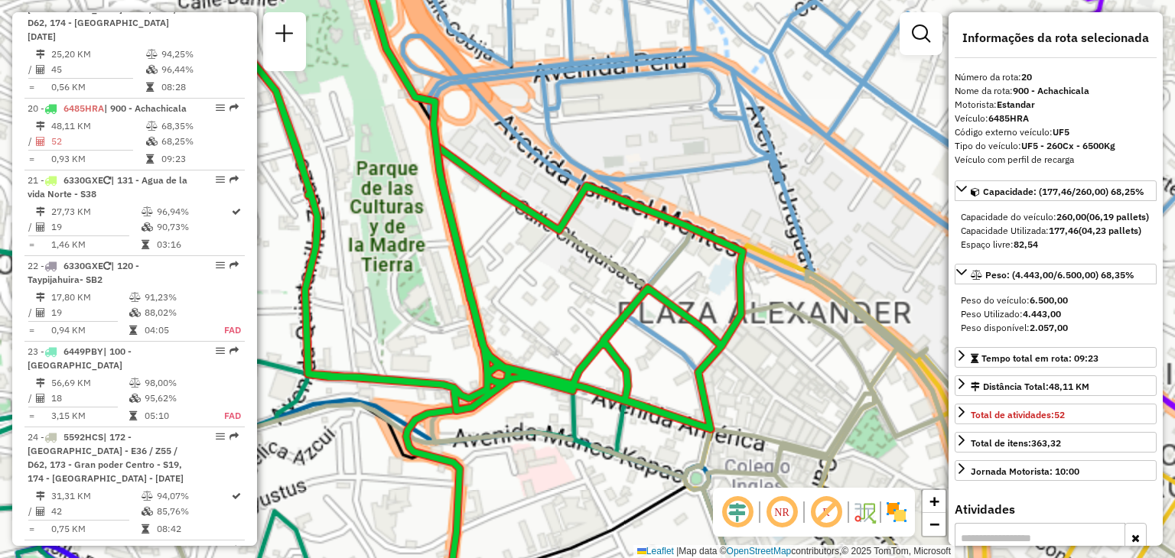
scroll to position [2376, 0]
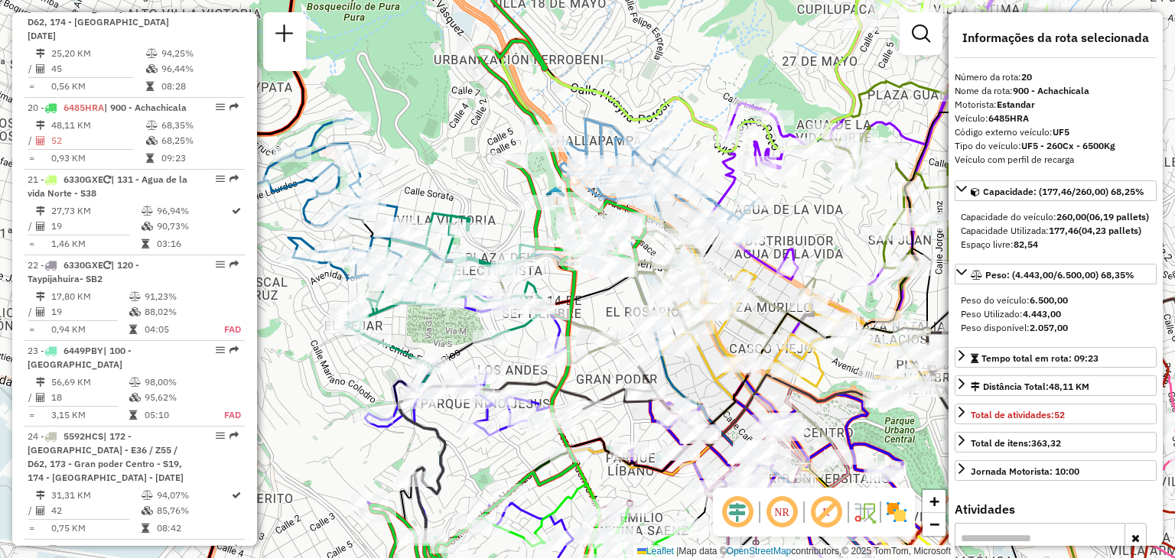
click at [612, 191] on icon at bounding box center [657, 217] width 194 height 197
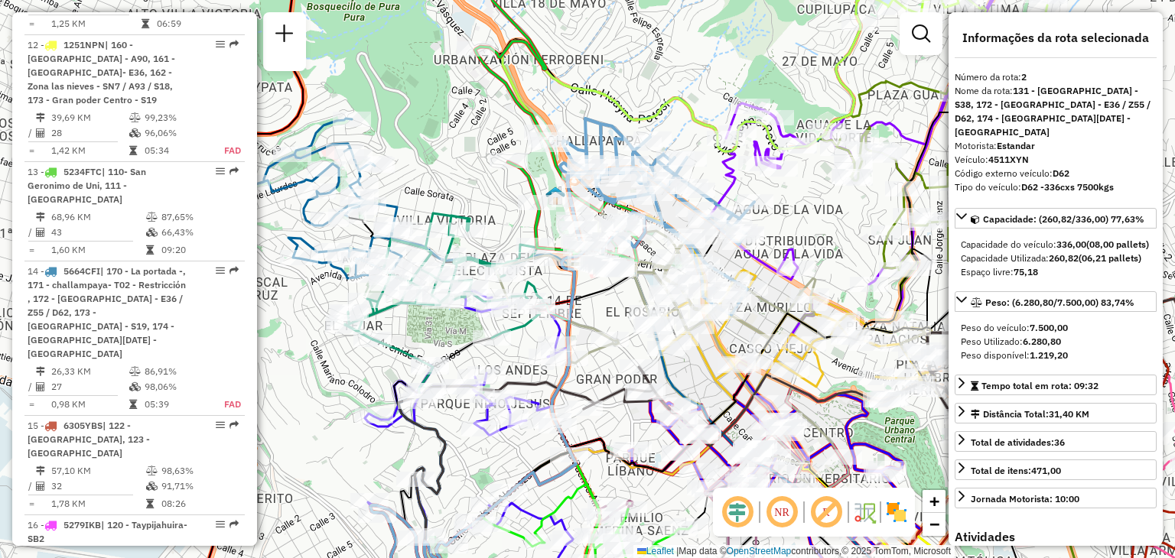
click at [612, 191] on icon at bounding box center [657, 217] width 194 height 197
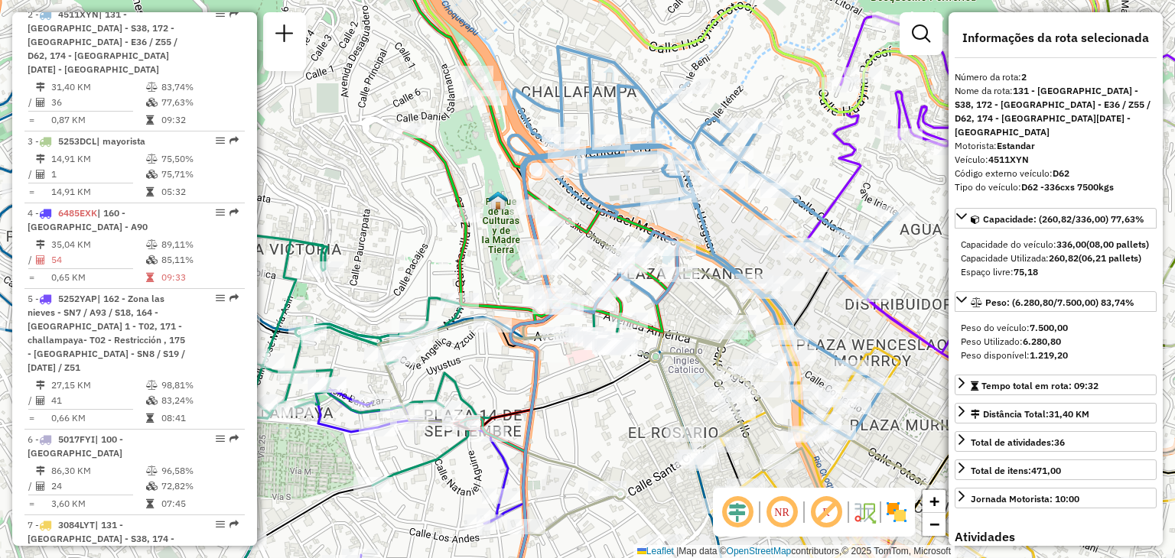
scroll to position [630, 0]
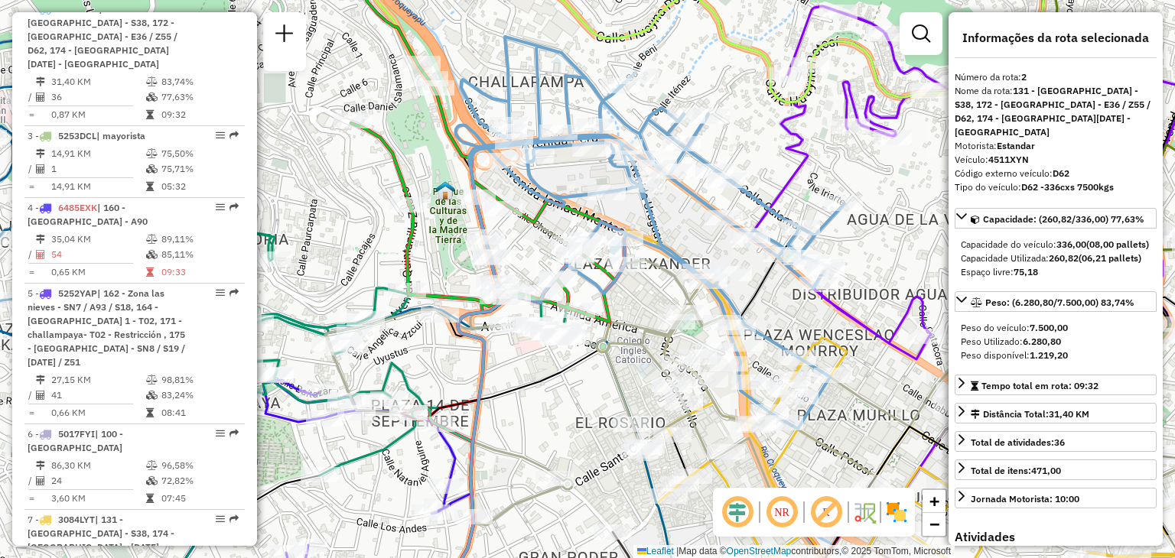
drag, startPoint x: 744, startPoint y: 236, endPoint x: 695, endPoint y: 230, distance: 50.2
click at [695, 230] on div "Janela de atendimento Grade de atendimento Capacidade Transportadoras Veículos …" at bounding box center [587, 279] width 1175 height 558
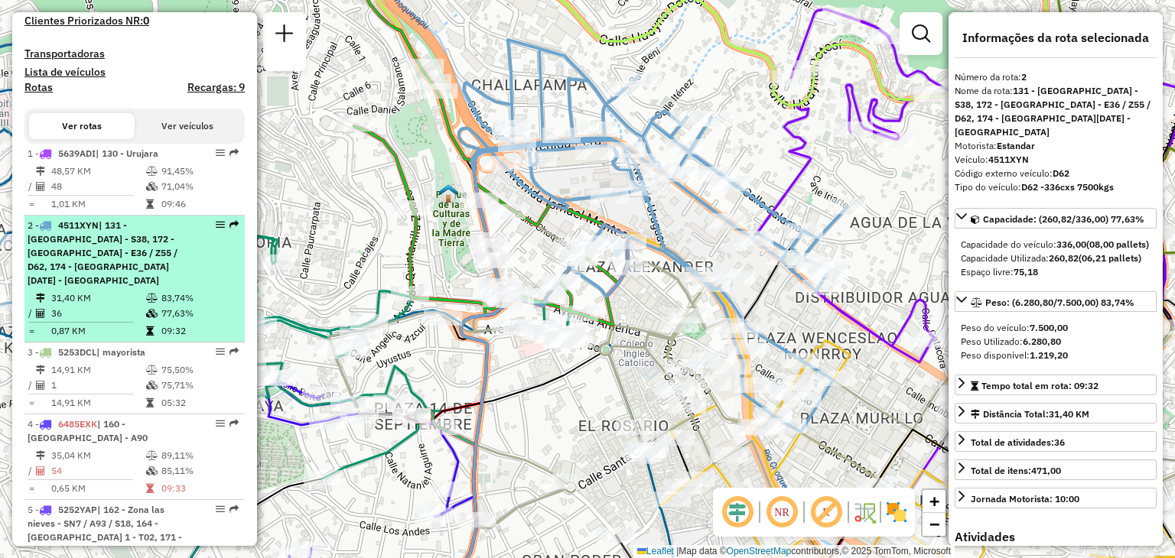
scroll to position [415, 0]
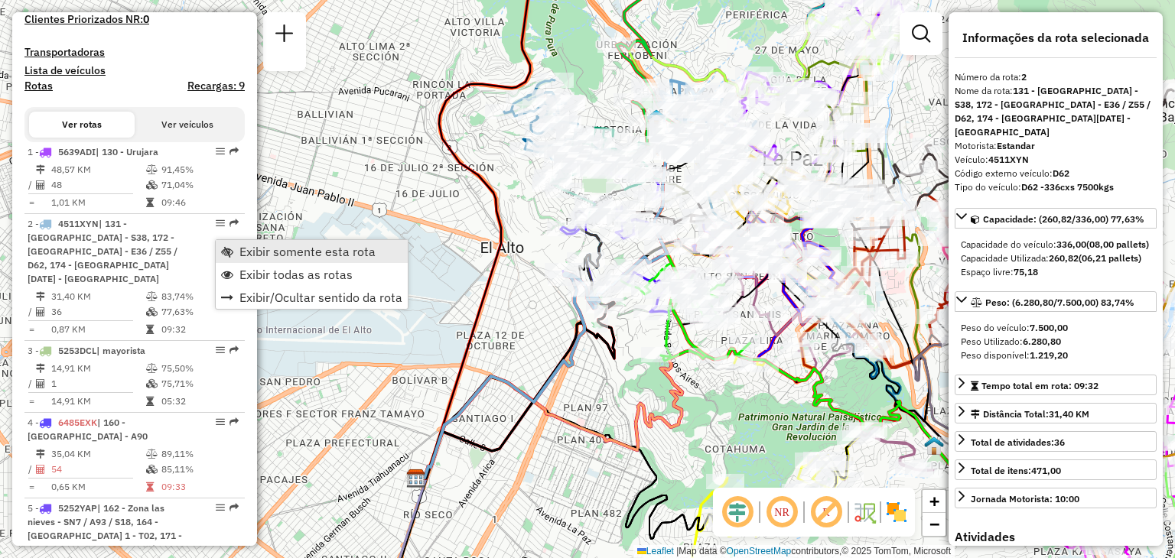
click at [245, 253] on span "Exibir somente esta rota" at bounding box center [307, 252] width 136 height 12
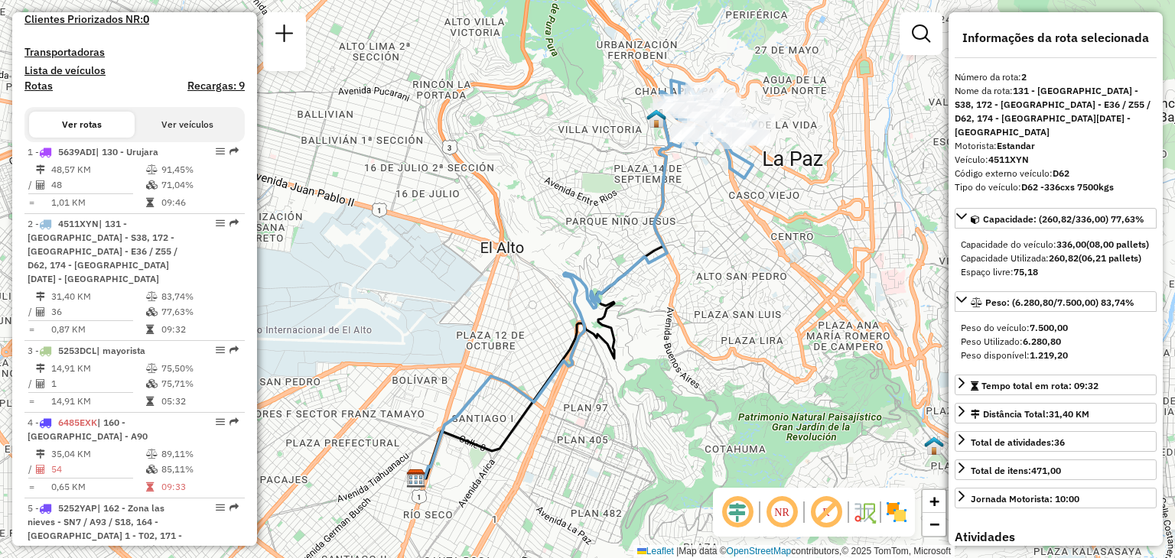
click at [646, 206] on div "Janela de atendimento Grade de atendimento Capacidade Transportadoras Veículos …" at bounding box center [587, 279] width 1175 height 558
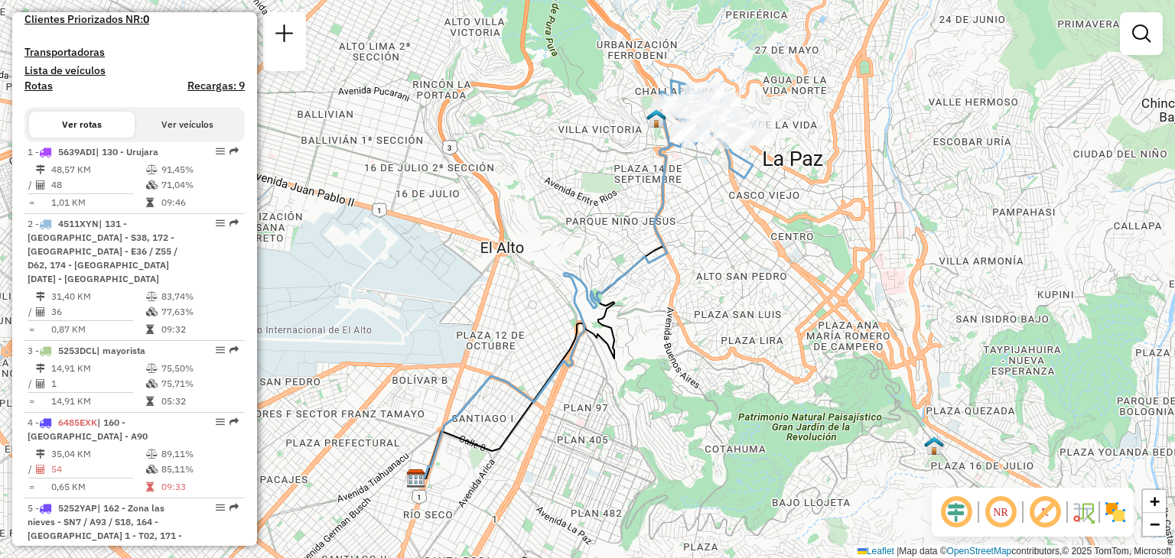
click at [646, 206] on div "Janela de atendimento Grade de atendimento Capacidade Transportadoras Veículos …" at bounding box center [587, 279] width 1175 height 558
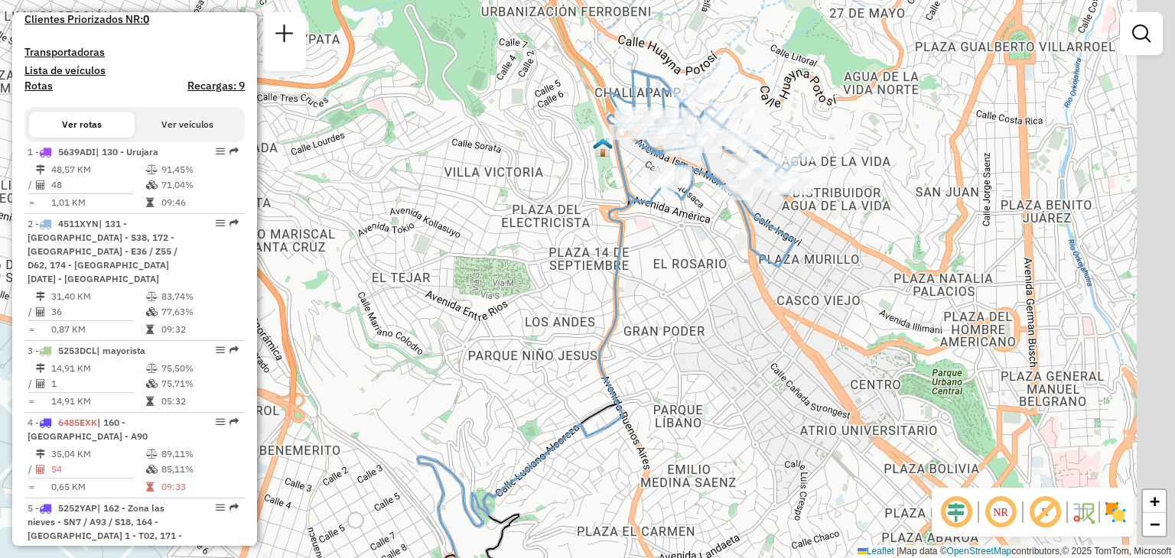
drag, startPoint x: 693, startPoint y: 154, endPoint x: 629, endPoint y: 272, distance: 134.2
click at [629, 272] on div "Janela de atendimento Grade de atendimento Capacidade Transportadoras Veículos …" at bounding box center [587, 279] width 1175 height 558
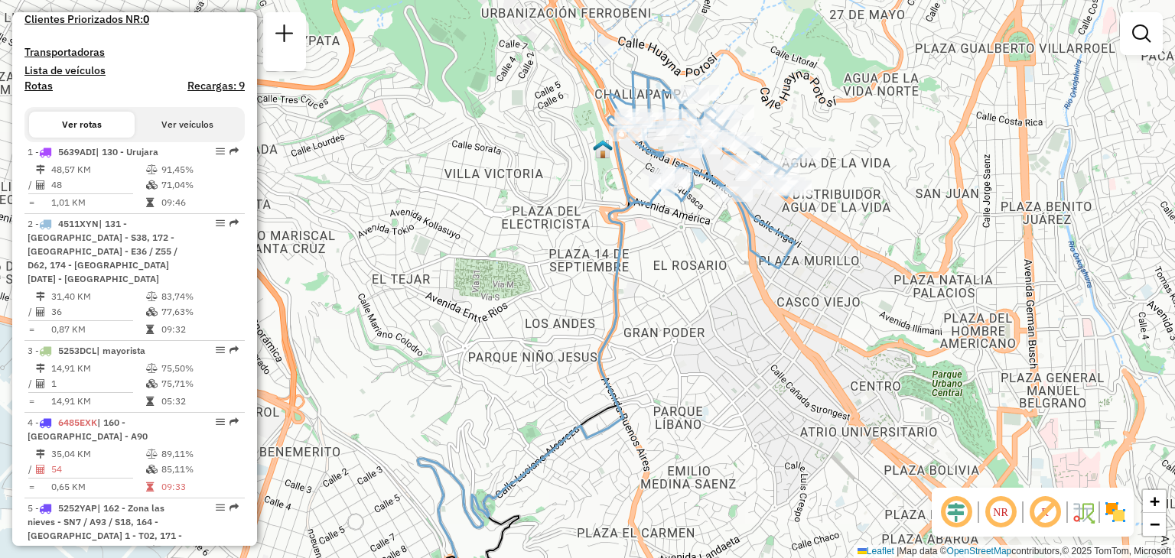
click at [633, 240] on div "Janela de atendimento Grade de atendimento Capacidade Transportadoras Veículos …" at bounding box center [587, 279] width 1175 height 558
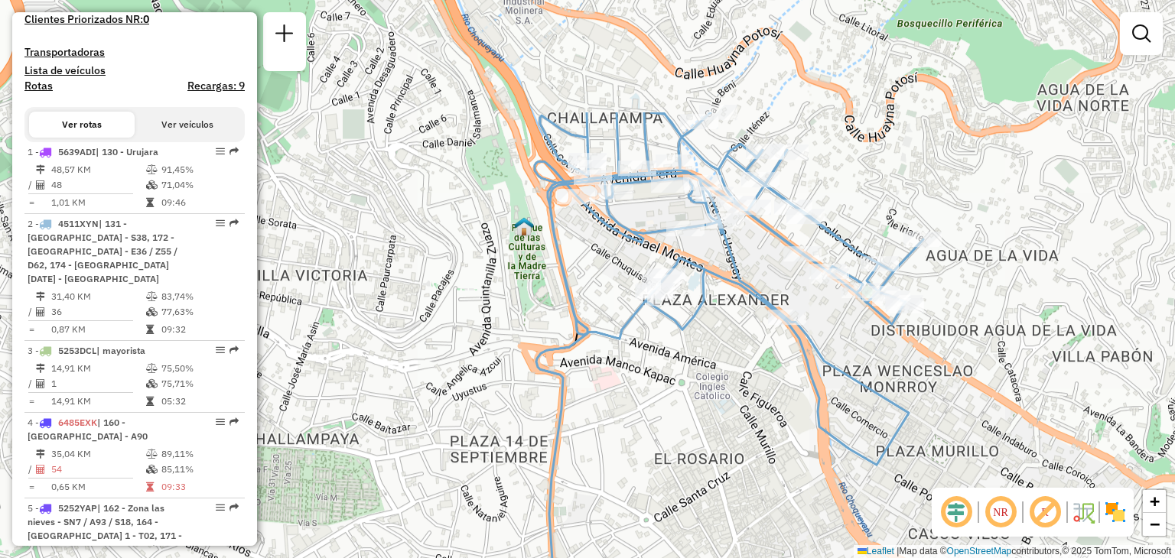
drag, startPoint x: 700, startPoint y: 246, endPoint x: 640, endPoint y: 416, distance: 181.0
click at [640, 416] on div "Janela de atendimento Grade de atendimento Capacidade Transportadoras Veículos …" at bounding box center [587, 279] width 1175 height 558
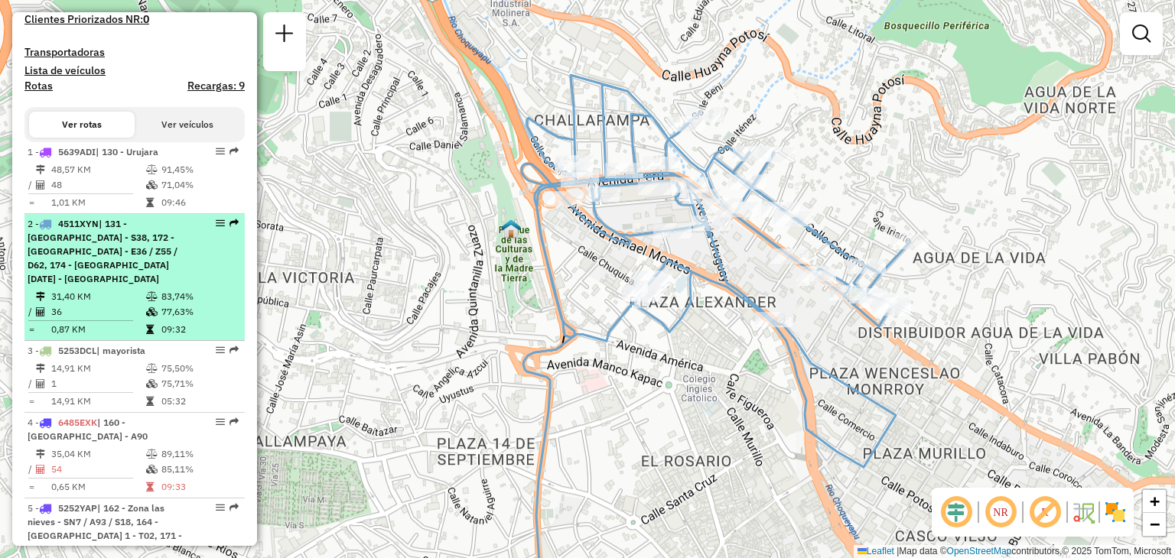
click at [174, 304] on td "83,74%" at bounding box center [199, 296] width 77 height 15
select select "**********"
